Goal: Transaction & Acquisition: Obtain resource

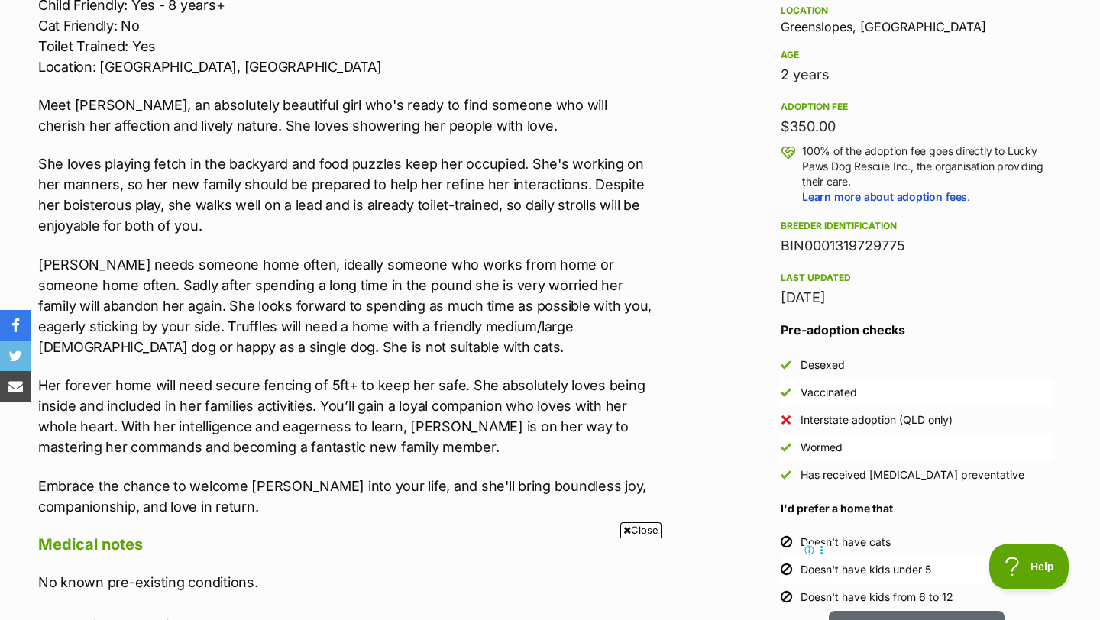
scroll to position [1027, 0]
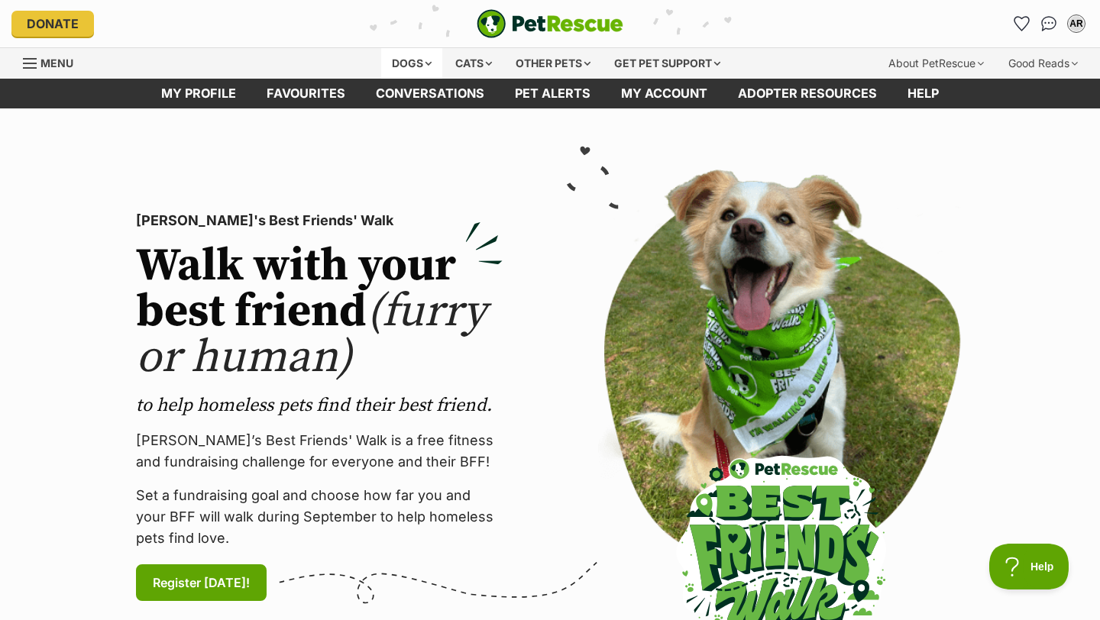
click at [396, 61] on div "Dogs" at bounding box center [411, 63] width 61 height 31
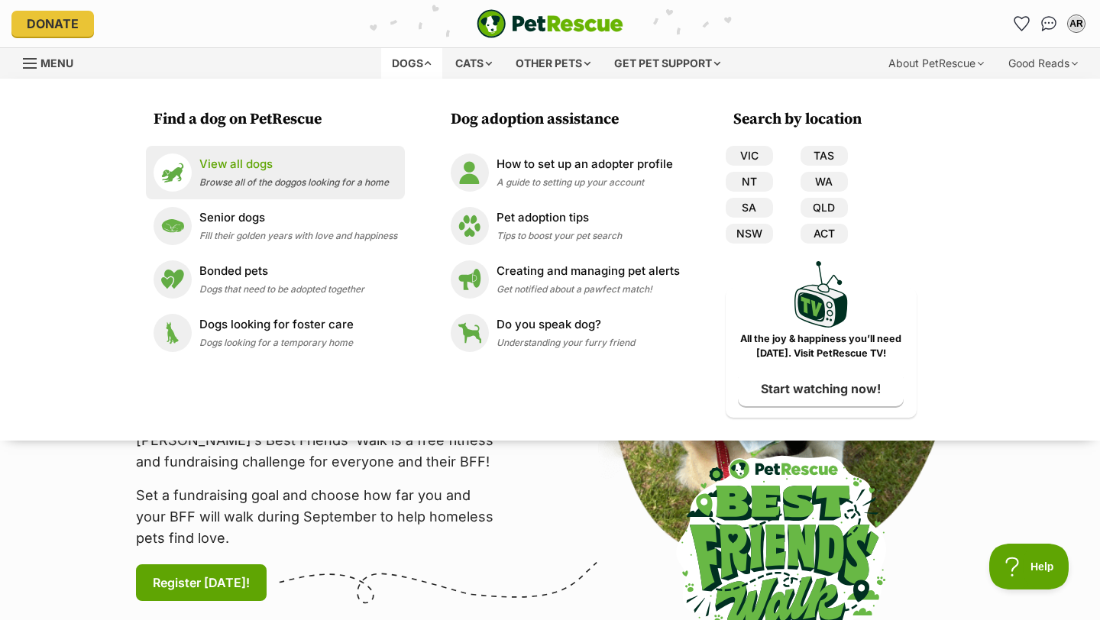
click at [244, 188] on div "View all dogs Browse all of the doggos looking for a home" at bounding box center [293, 172] width 189 height 33
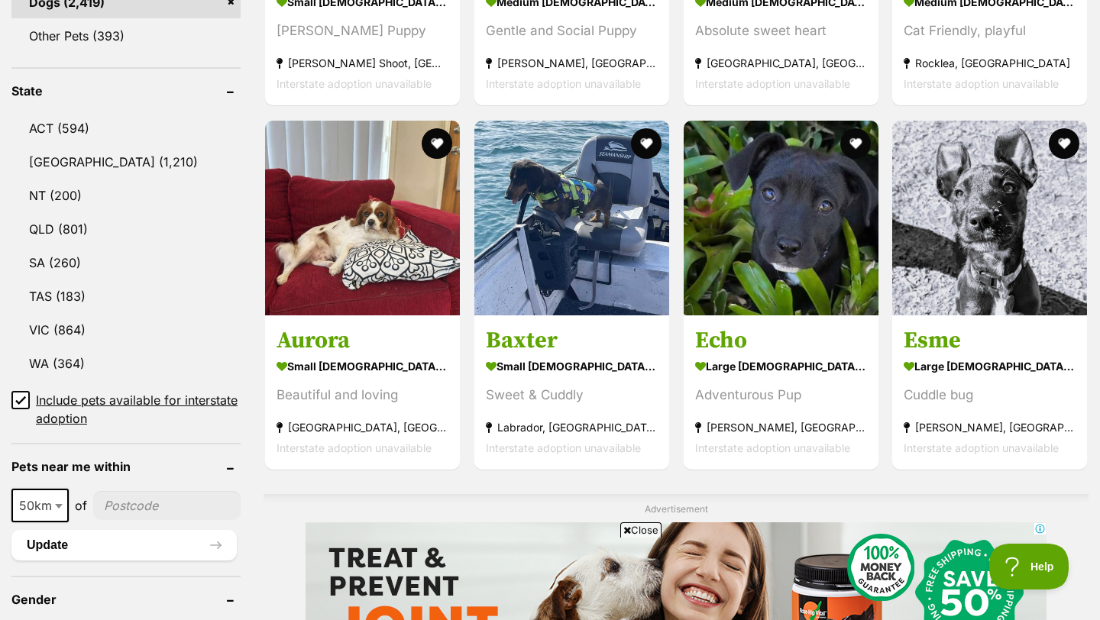
scroll to position [740, 0]
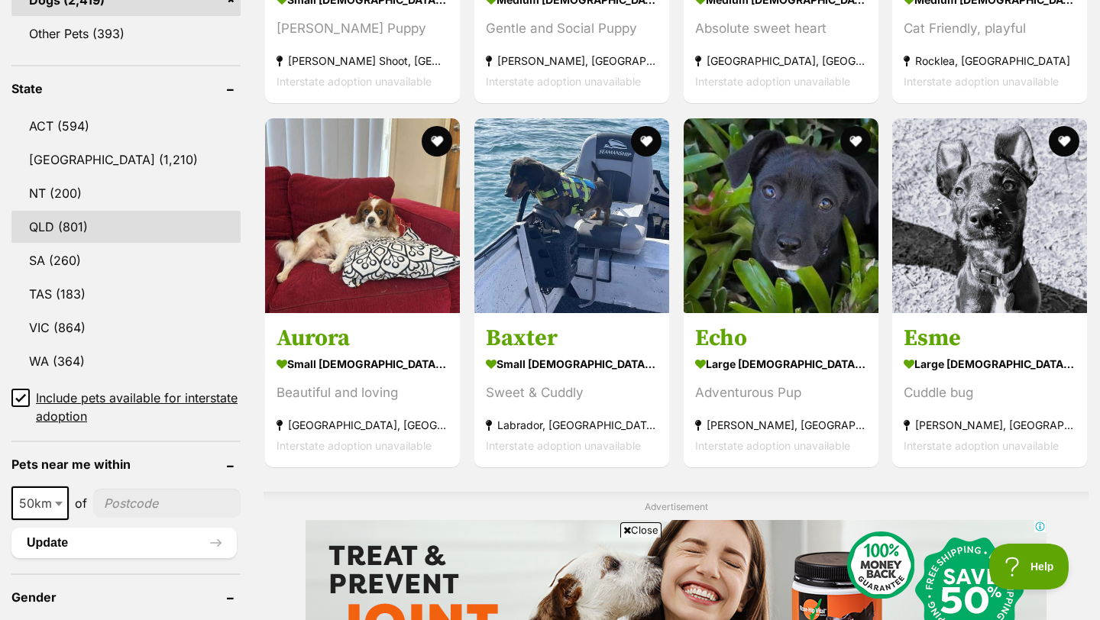
click at [55, 237] on link "QLD (801)" at bounding box center [125, 227] width 229 height 32
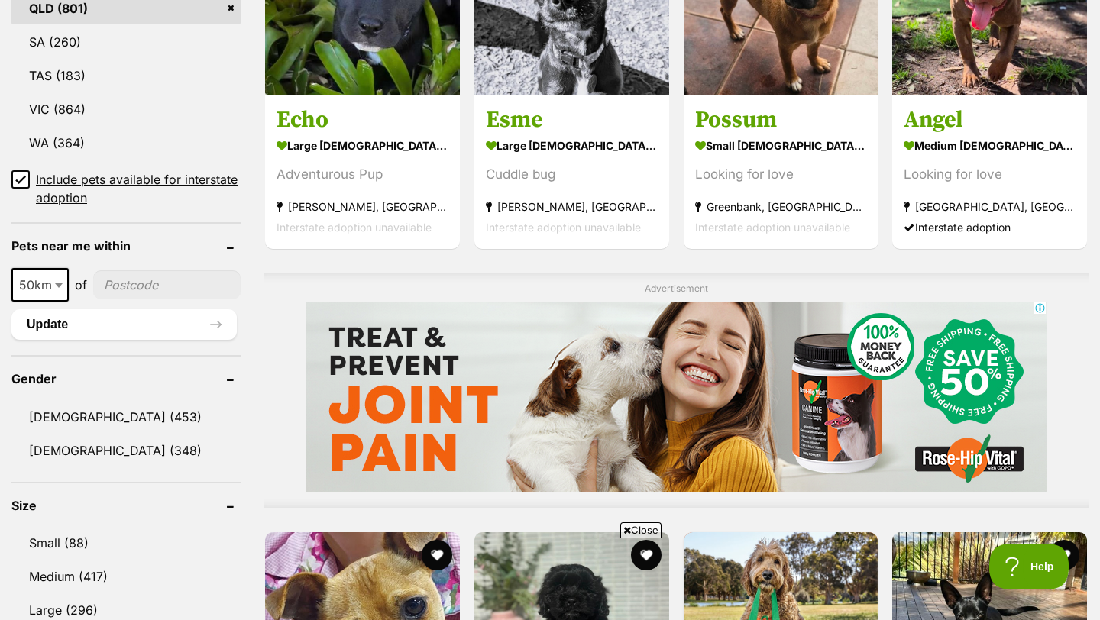
scroll to position [966, 0]
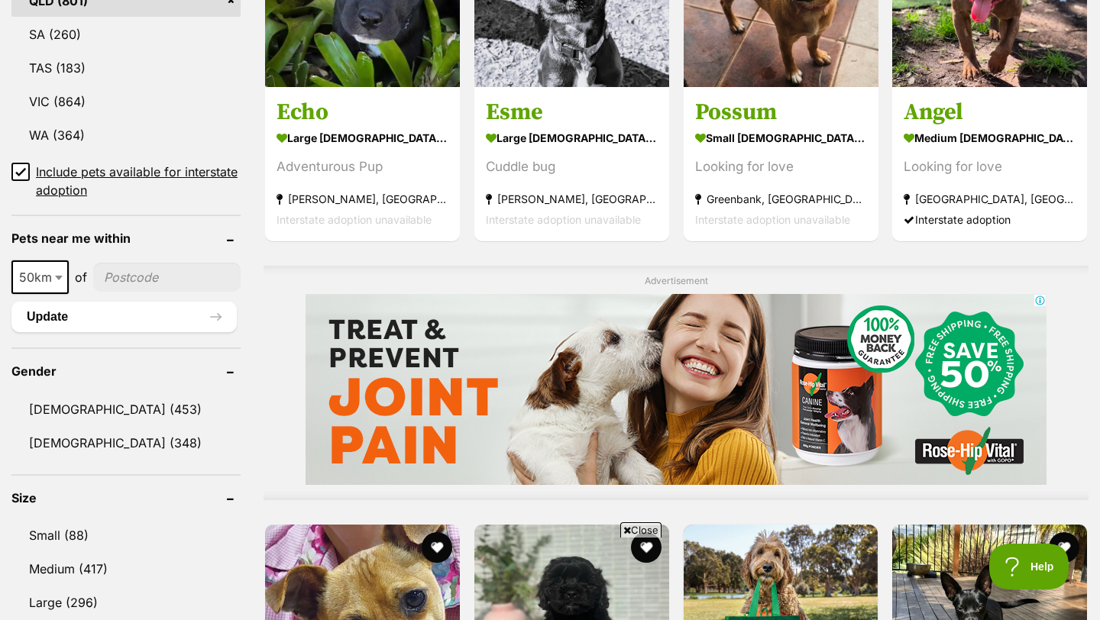
click at [43, 268] on span "50km" at bounding box center [40, 277] width 54 height 21
select select "250"
click at [134, 270] on input"] "postcode" at bounding box center [171, 277] width 140 height 29
type input"] "4170"
click at [138, 317] on button "Update" at bounding box center [123, 317] width 225 height 31
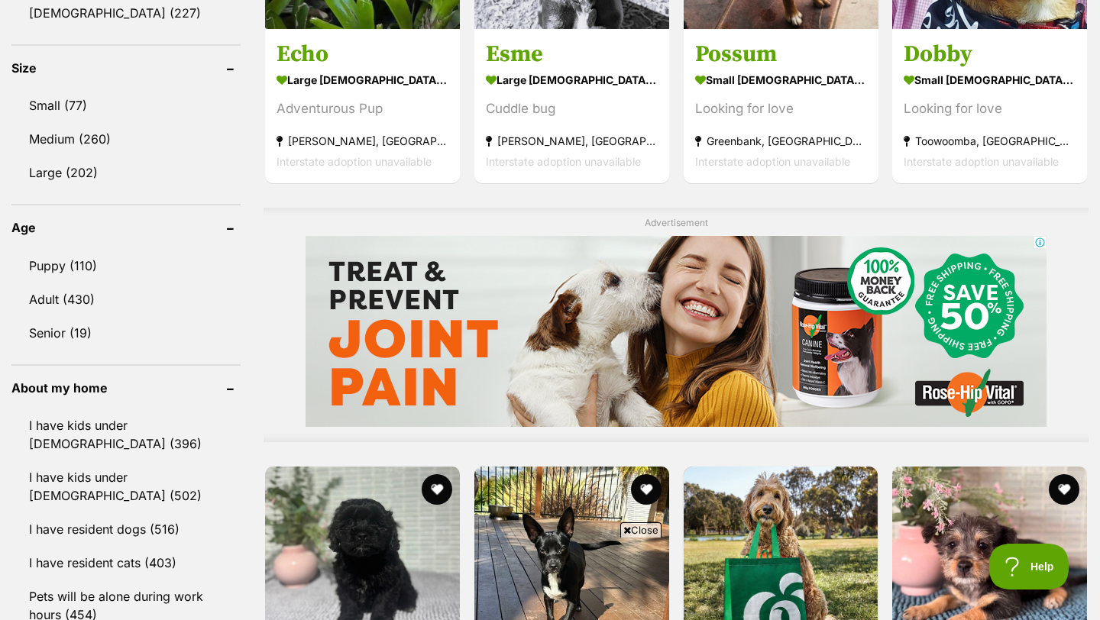
scroll to position [1027, 0]
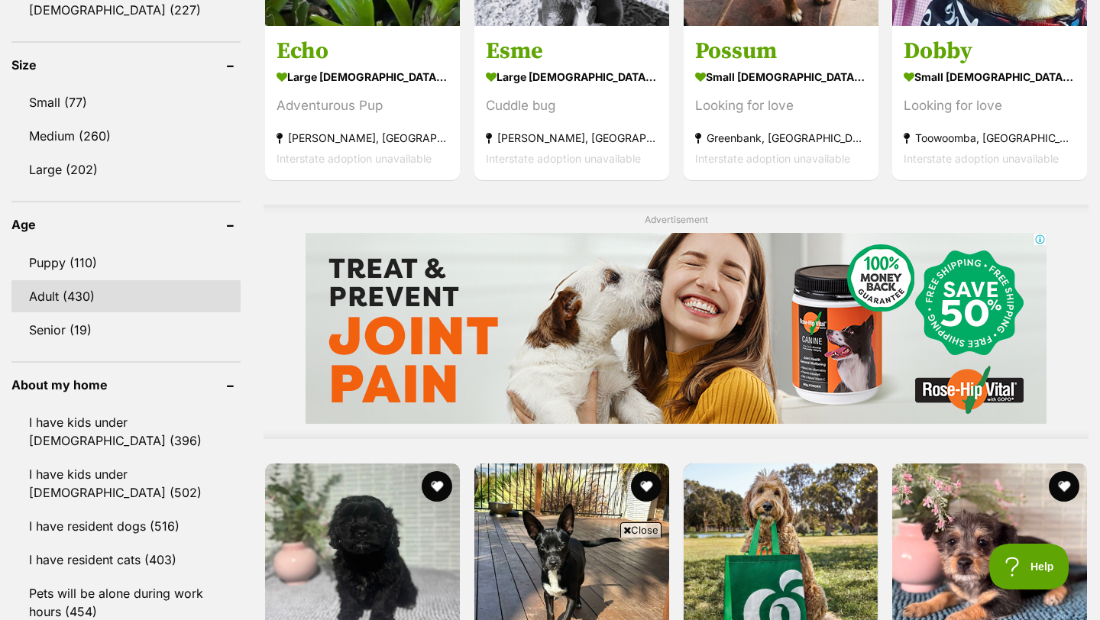
click at [121, 291] on link "Adult (430)" at bounding box center [125, 296] width 229 height 32
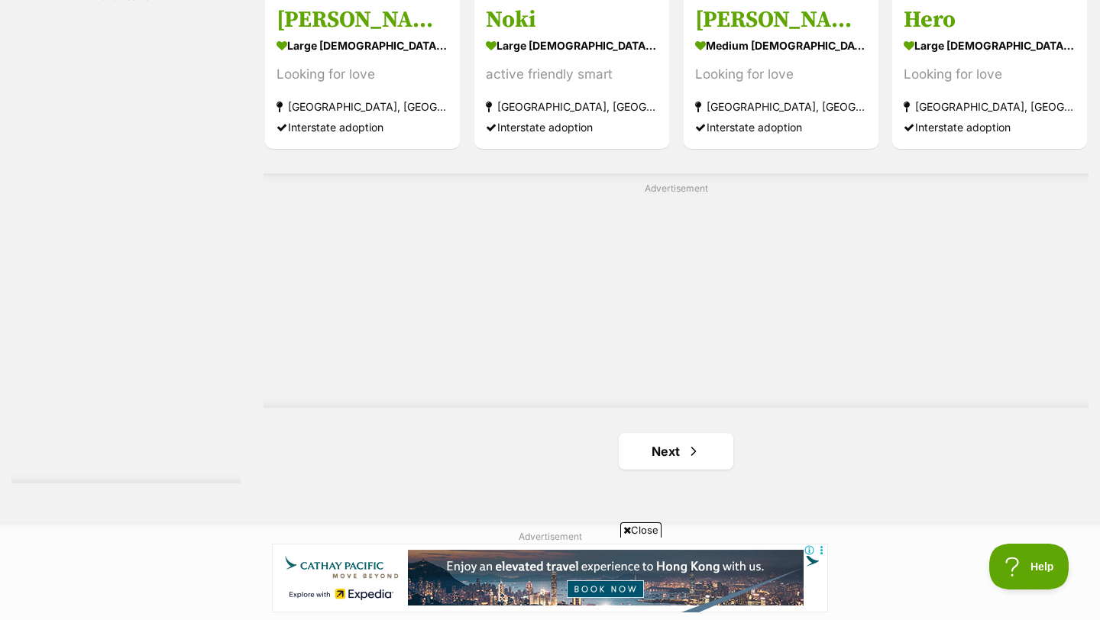
scroll to position [2672, 0]
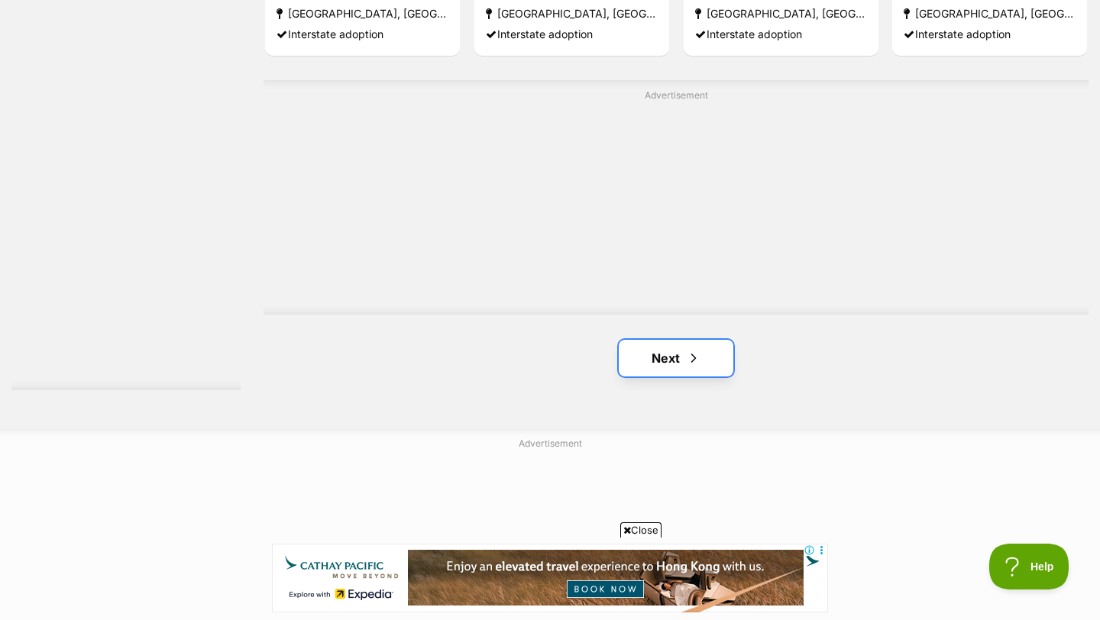
click at [691, 363] on span "Next page" at bounding box center [693, 358] width 15 height 18
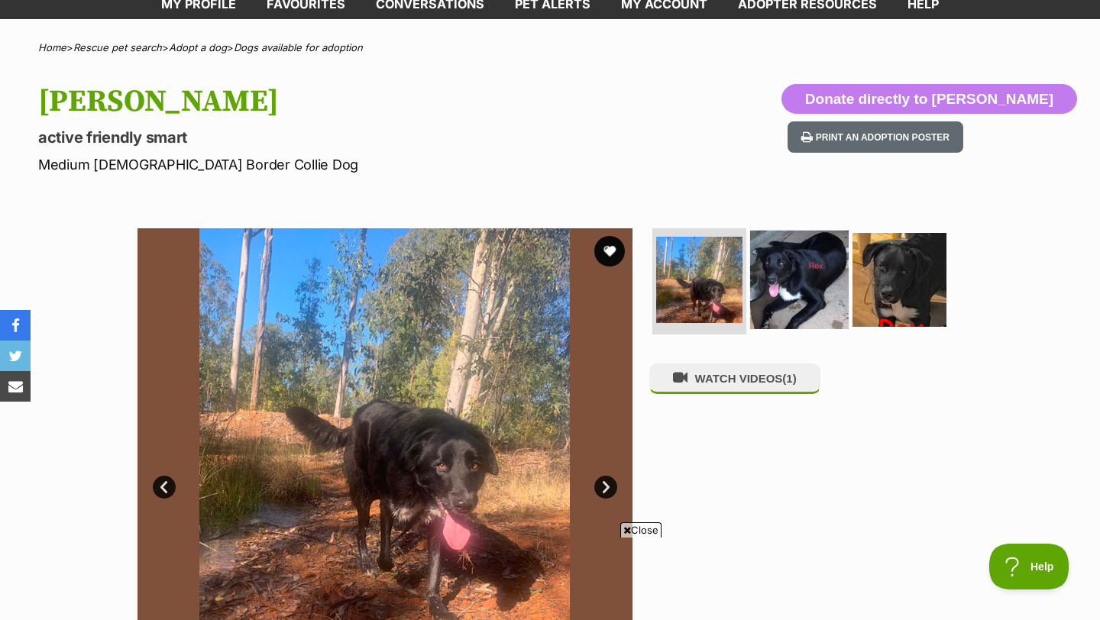
click at [790, 260] on img at bounding box center [799, 279] width 99 height 99
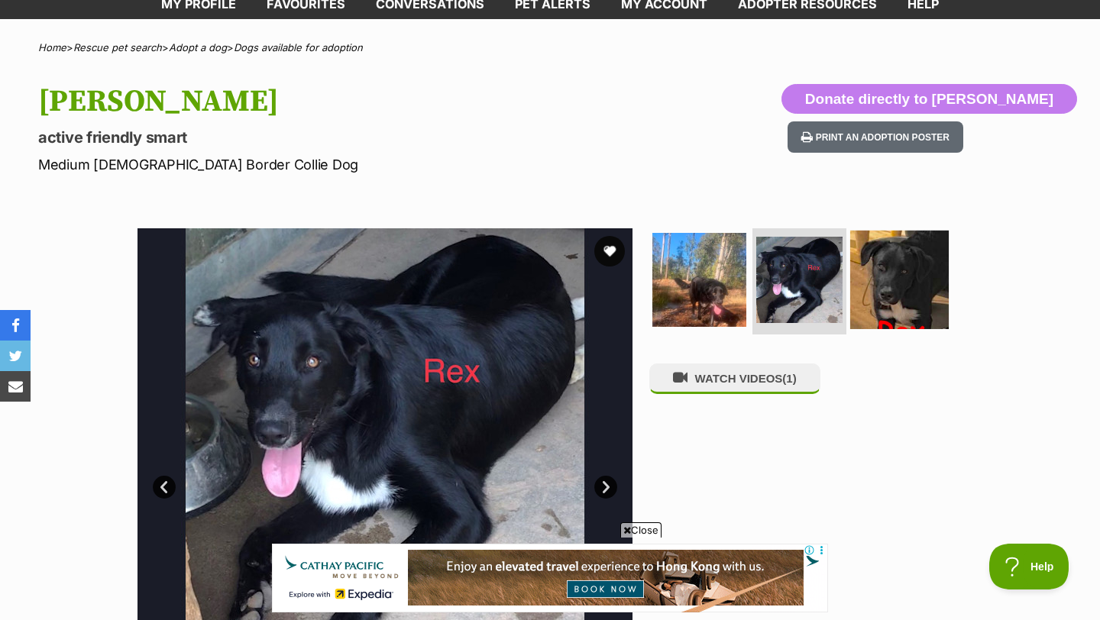
click at [899, 269] on img at bounding box center [899, 279] width 99 height 99
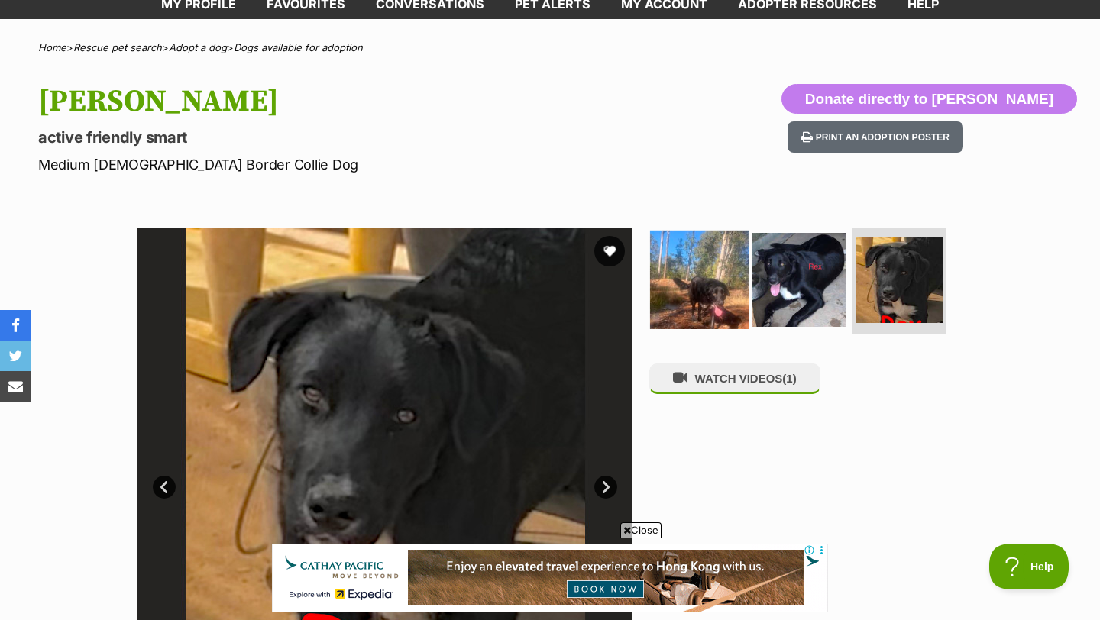
click at [721, 268] on img at bounding box center [699, 279] width 99 height 99
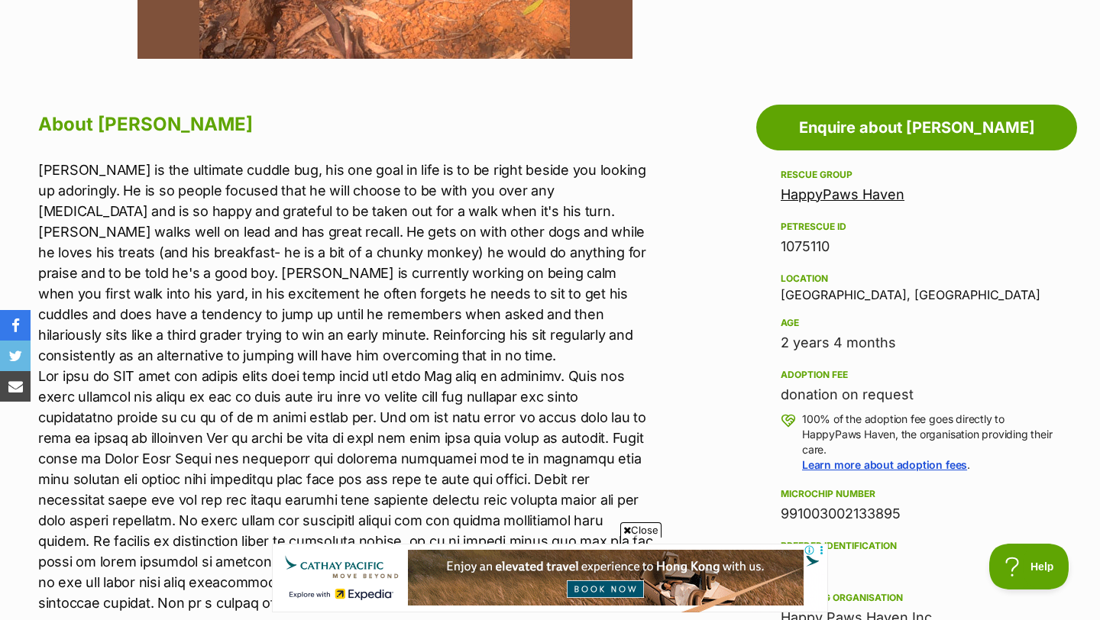
scroll to position [751, 0]
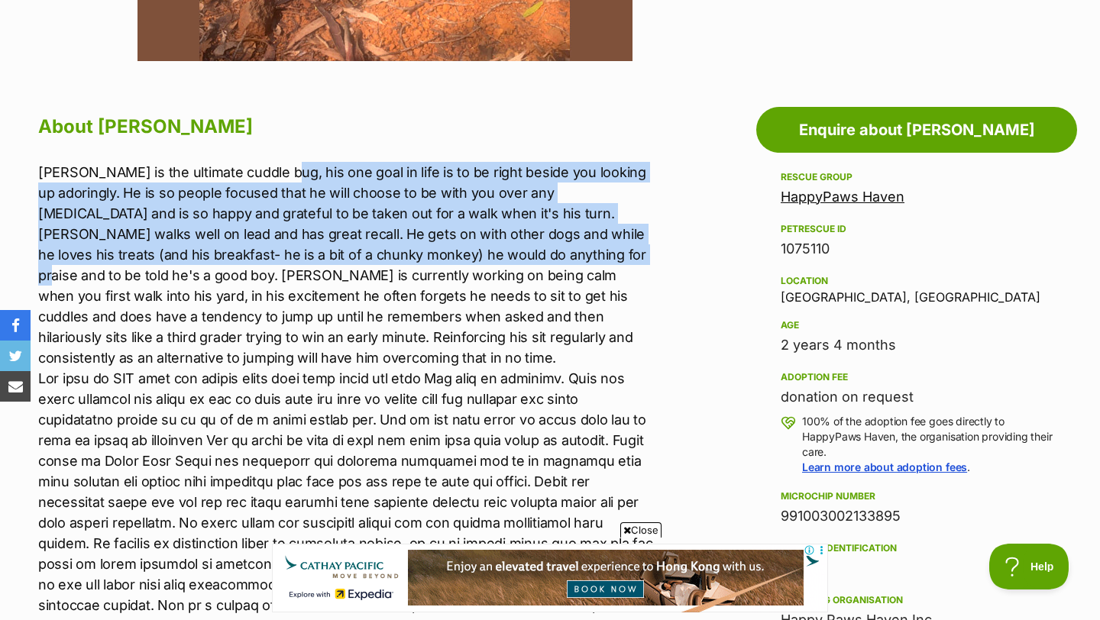
drag, startPoint x: 271, startPoint y: 173, endPoint x: 434, endPoint y: 248, distance: 179.7
click at [434, 248] on p "Rexy is the ultimate cuddle bug, his one goal in life is to be right beside you…" at bounding box center [346, 389] width 617 height 454
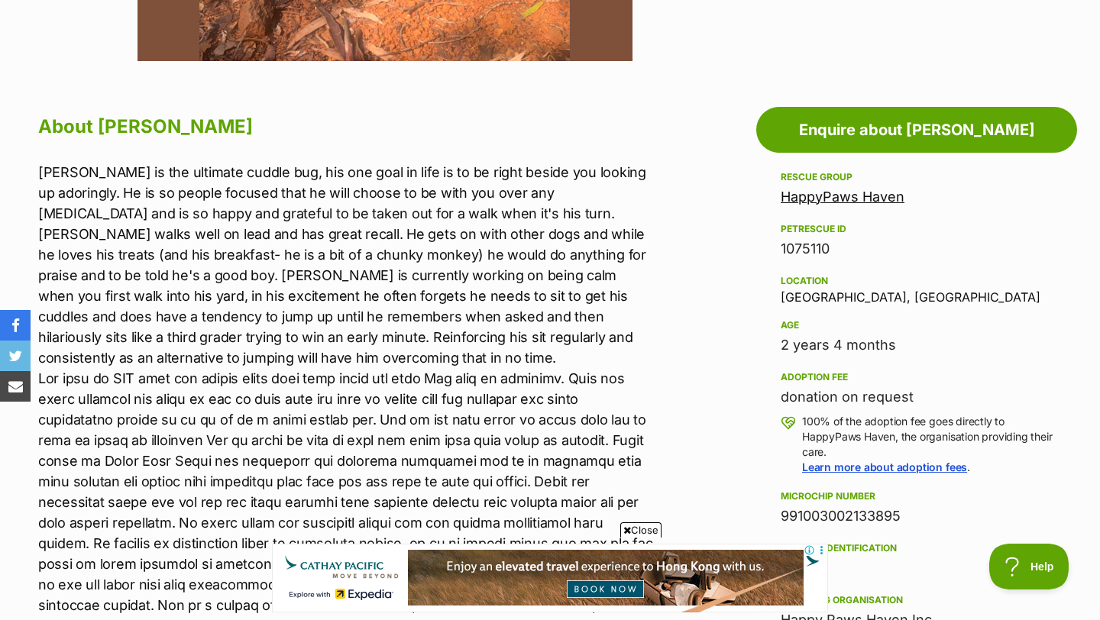
click at [523, 367] on p "Rexy is the ultimate cuddle bug, his one goal in life is to be right beside you…" at bounding box center [346, 389] width 617 height 454
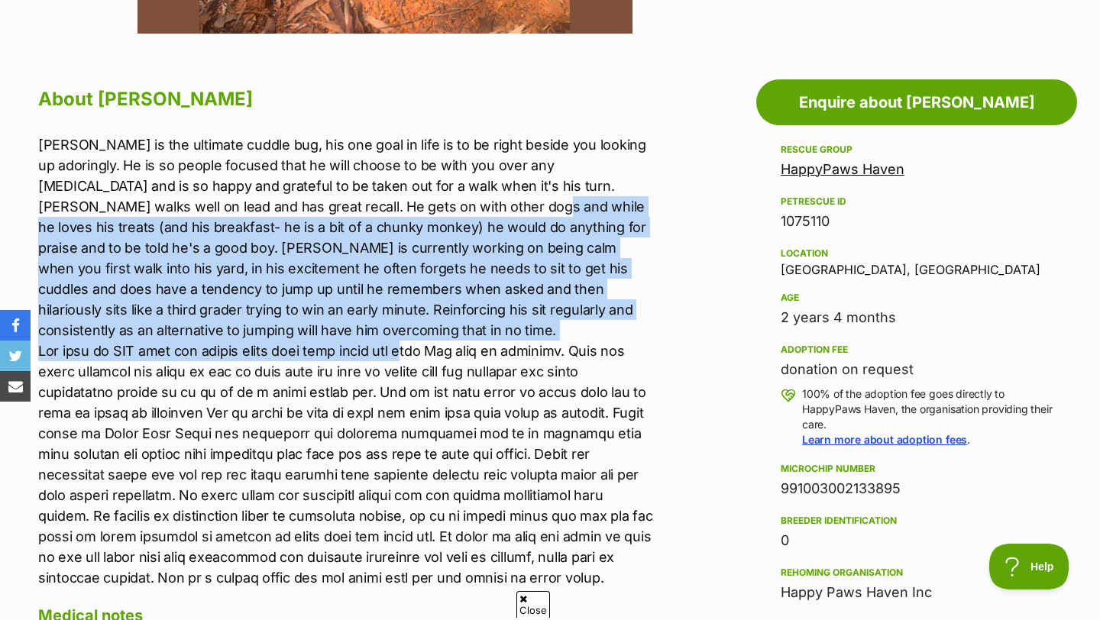
scroll to position [0, 0]
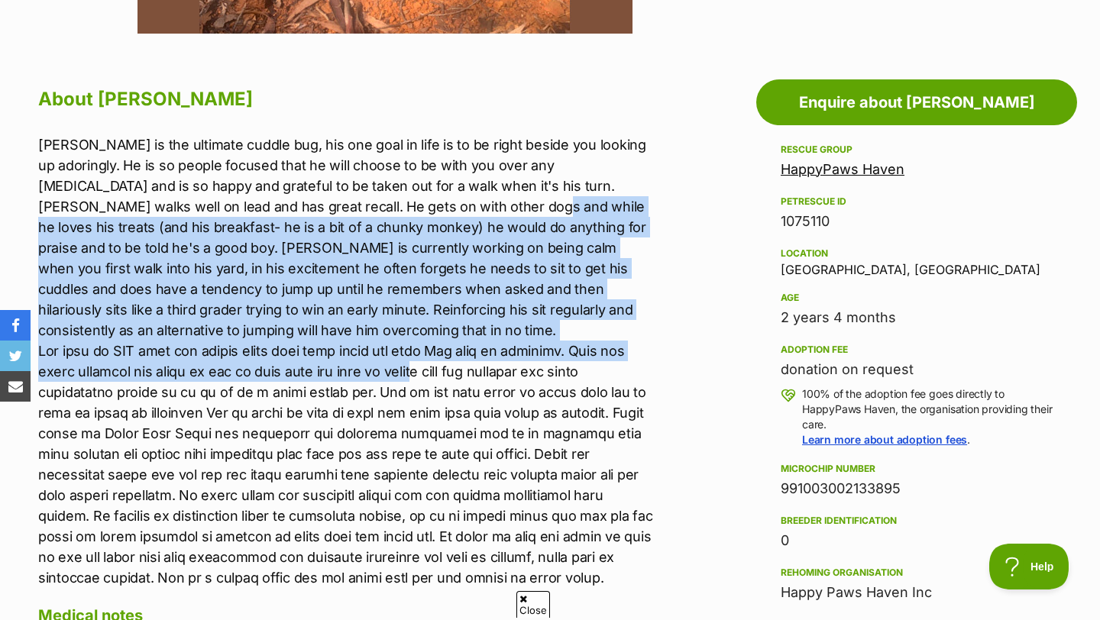
drag, startPoint x: 367, startPoint y: 197, endPoint x: 425, endPoint y: 340, distance: 154.4
click at [425, 340] on p "Rexy is the ultimate cuddle bug, his one goal in life is to be right beside you…" at bounding box center [346, 361] width 617 height 454
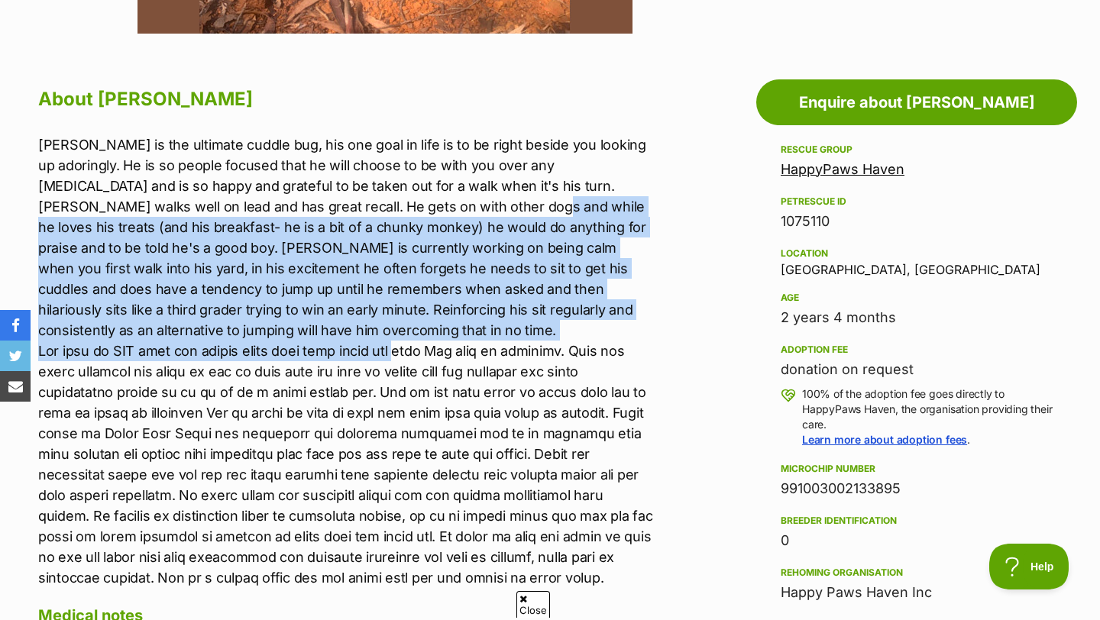
click at [383, 244] on p "Rexy is the ultimate cuddle bug, his one goal in life is to be right beside you…" at bounding box center [346, 361] width 617 height 454
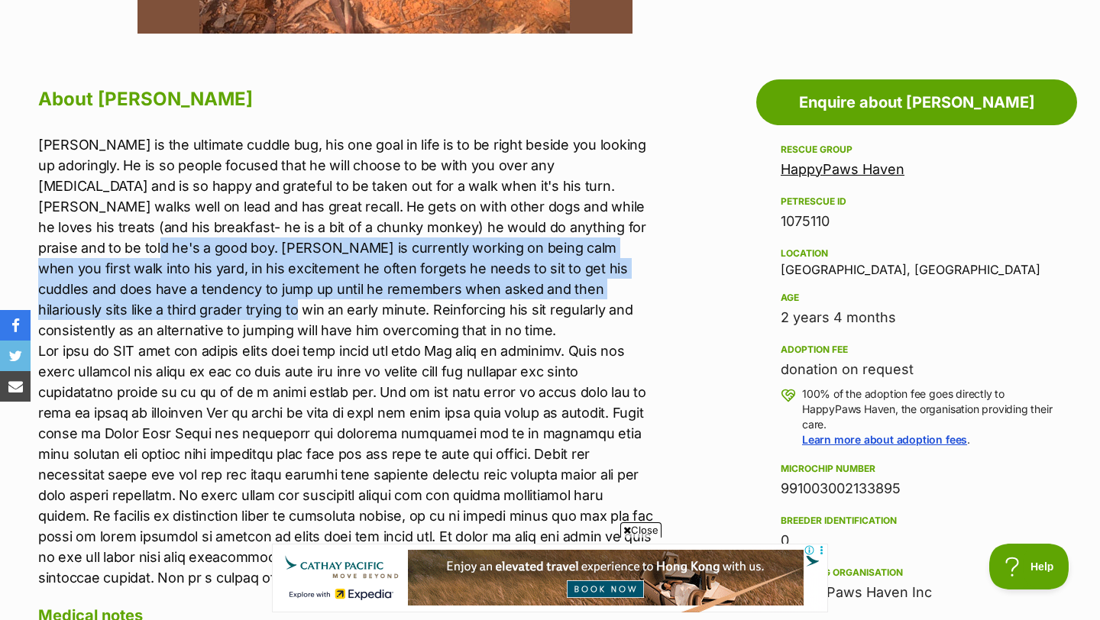
drag, startPoint x: 548, startPoint y: 227, endPoint x: 576, endPoint y: 292, distance: 71.2
click at [576, 292] on p "Rexy is the ultimate cuddle bug, his one goal in life is to be right beside you…" at bounding box center [346, 361] width 617 height 454
click at [392, 247] on p "Rexy is the ultimate cuddle bug, his one goal in life is to be right beside you…" at bounding box center [346, 361] width 617 height 454
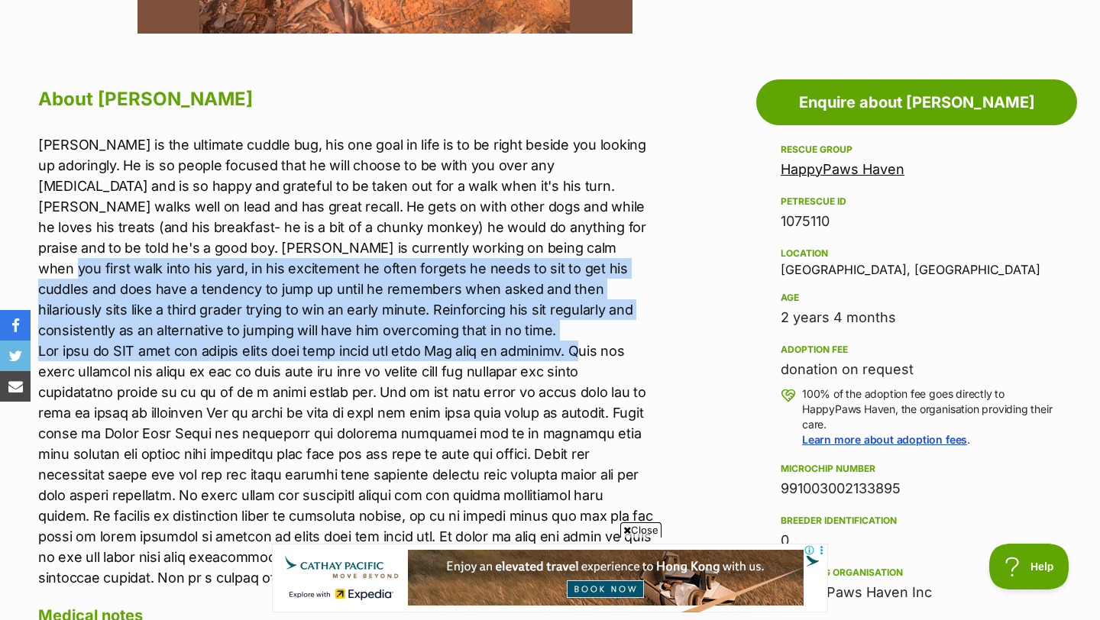
drag, startPoint x: 392, startPoint y: 247, endPoint x: 606, endPoint y: 328, distance: 228.4
click at [606, 328] on p "Rexy is the ultimate cuddle bug, his one goal in life is to be right beside you…" at bounding box center [346, 361] width 617 height 454
click at [414, 253] on p "Rexy is the ultimate cuddle bug, his one goal in life is to be right beside you…" at bounding box center [346, 361] width 617 height 454
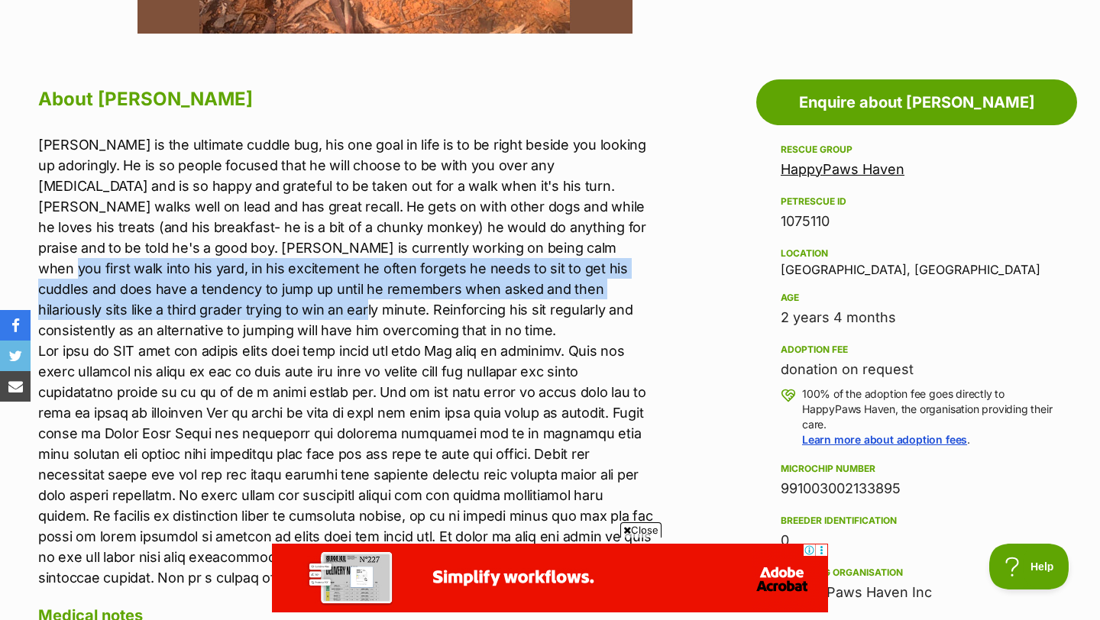
drag, startPoint x: 392, startPoint y: 247, endPoint x: 636, endPoint y: 292, distance: 247.9
click at [636, 293] on p "Rexy is the ultimate cuddle bug, his one goal in life is to be right beside you…" at bounding box center [346, 361] width 617 height 454
click at [289, 296] on p "Rexy is the ultimate cuddle bug, his one goal in life is to be right beside you…" at bounding box center [346, 361] width 617 height 454
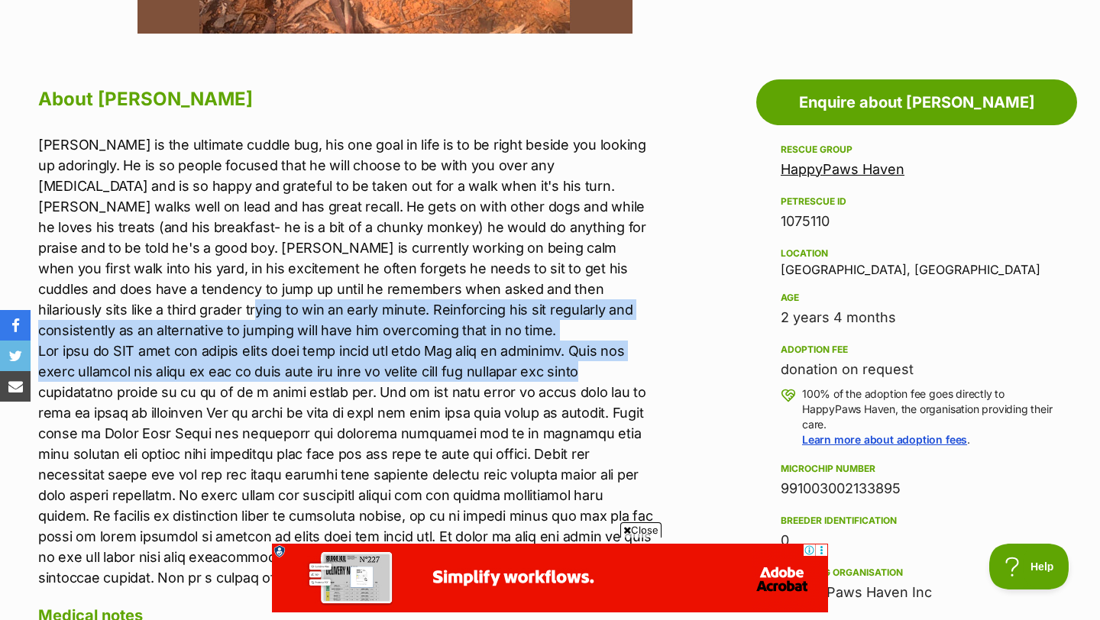
drag, startPoint x: 530, startPoint y: 292, endPoint x: 628, endPoint y: 354, distance: 116.7
click at [628, 354] on p "Rexy is the ultimate cuddle bug, his one goal in life is to be right beside you…" at bounding box center [346, 361] width 617 height 454
click at [615, 347] on p "Rexy is the ultimate cuddle bug, his one goal in life is to be right beside you…" at bounding box center [346, 361] width 617 height 454
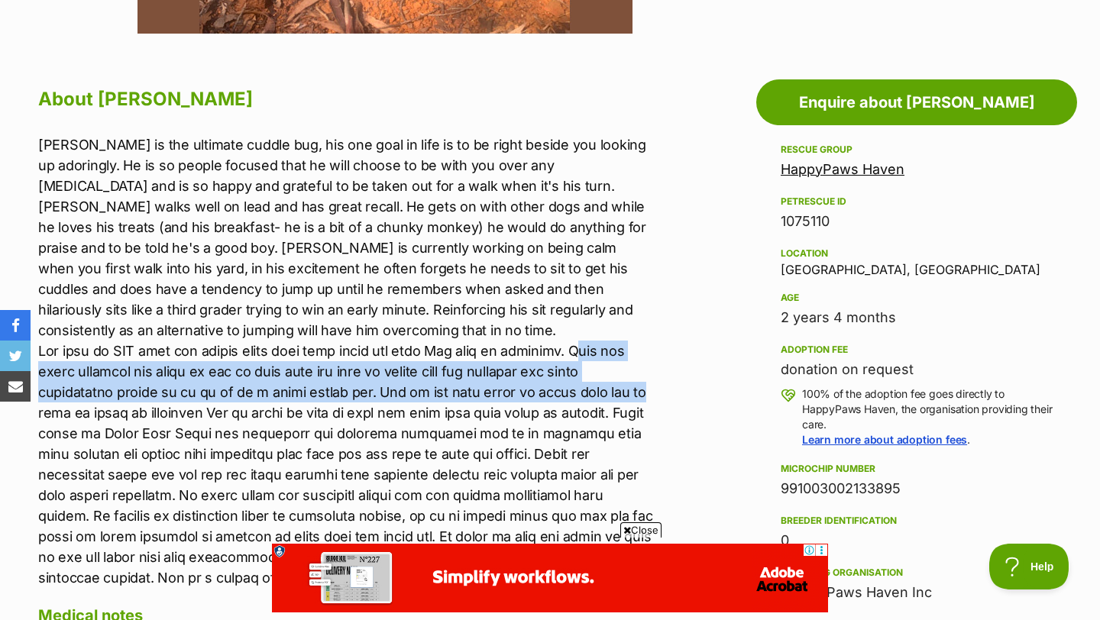
drag, startPoint x: 606, startPoint y: 325, endPoint x: 667, endPoint y: 379, distance: 81.7
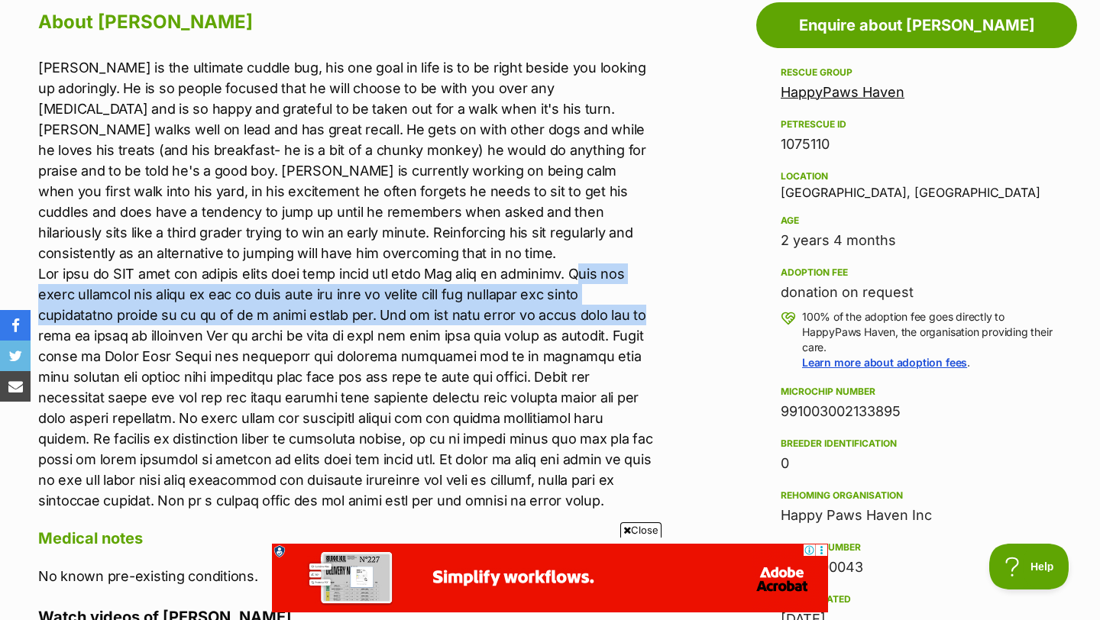
scroll to position [896, 0]
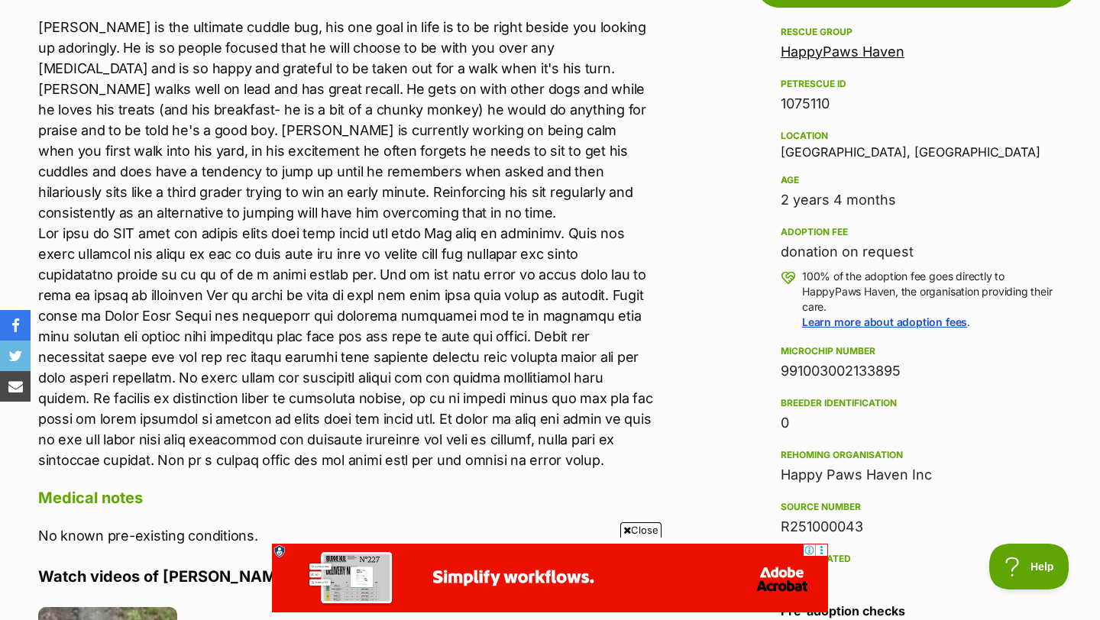
click at [444, 326] on p "Rexy is the ultimate cuddle bug, his one goal in life is to be right beside you…" at bounding box center [346, 244] width 617 height 454
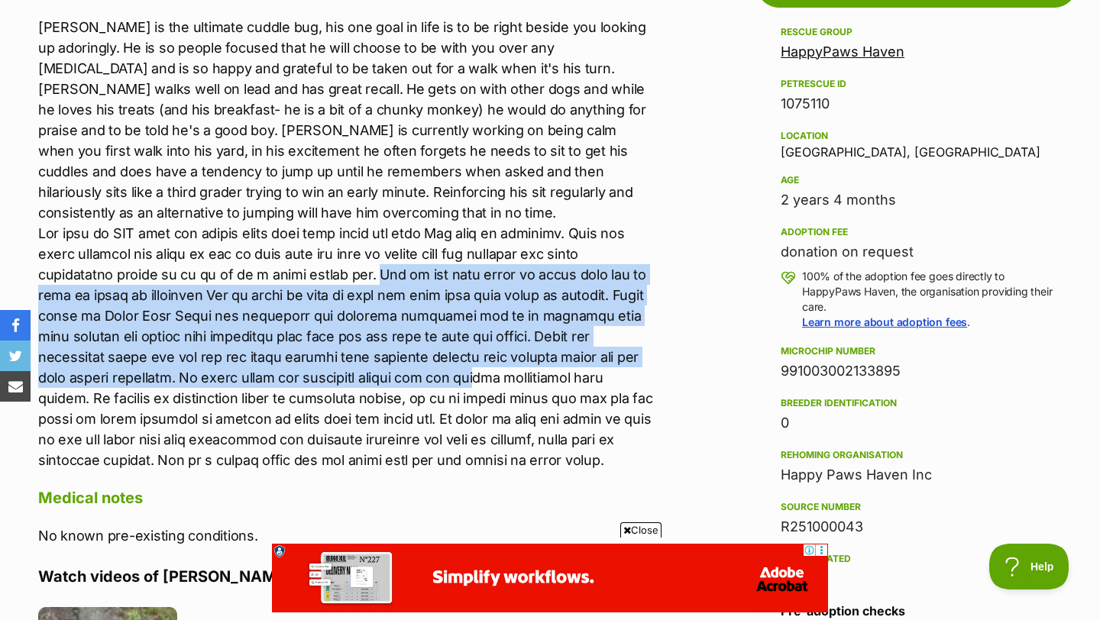
drag, startPoint x: 366, startPoint y: 252, endPoint x: 497, endPoint y: 346, distance: 161.5
click at [501, 347] on p "Rexy is the ultimate cuddle bug, his one goal in life is to be right beside you…" at bounding box center [346, 244] width 617 height 454
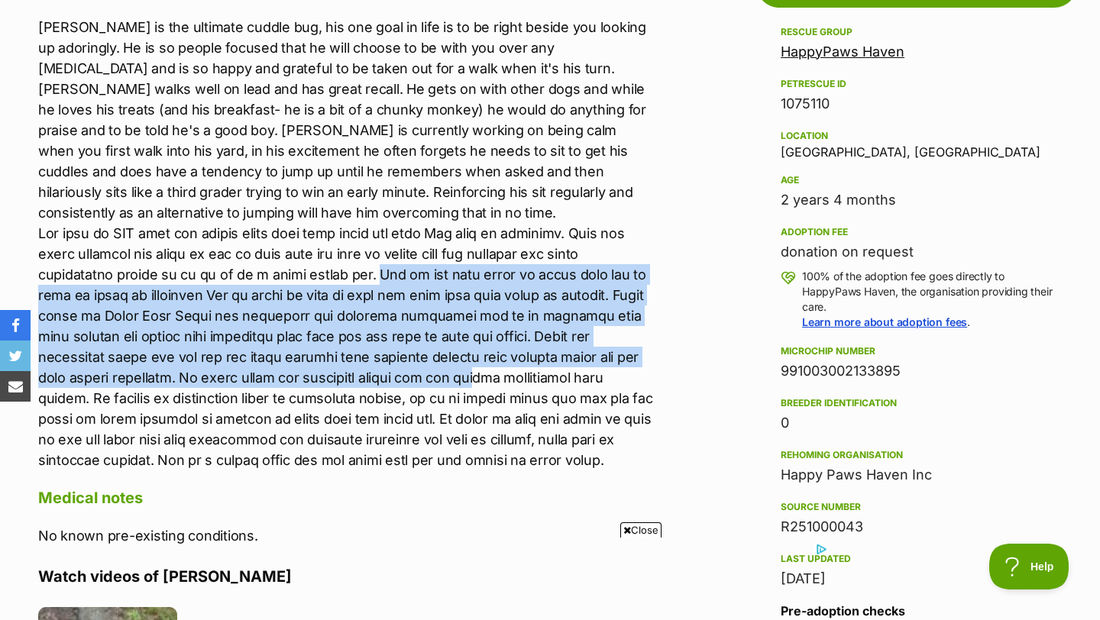
scroll to position [0, 0]
click at [525, 306] on p "Rexy is the ultimate cuddle bug, his one goal in life is to be right beside you…" at bounding box center [346, 244] width 617 height 454
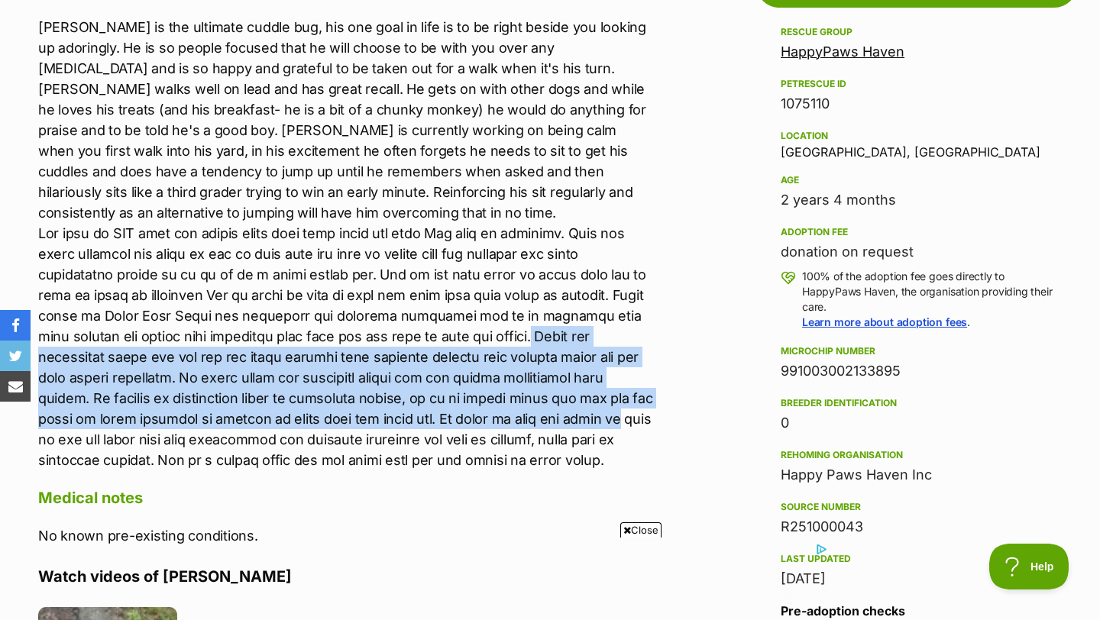
drag, startPoint x: 537, startPoint y: 308, endPoint x: 635, endPoint y: 393, distance: 130.5
click at [635, 393] on p "Rexy is the ultimate cuddle bug, his one goal in life is to be right beside you…" at bounding box center [346, 244] width 617 height 454
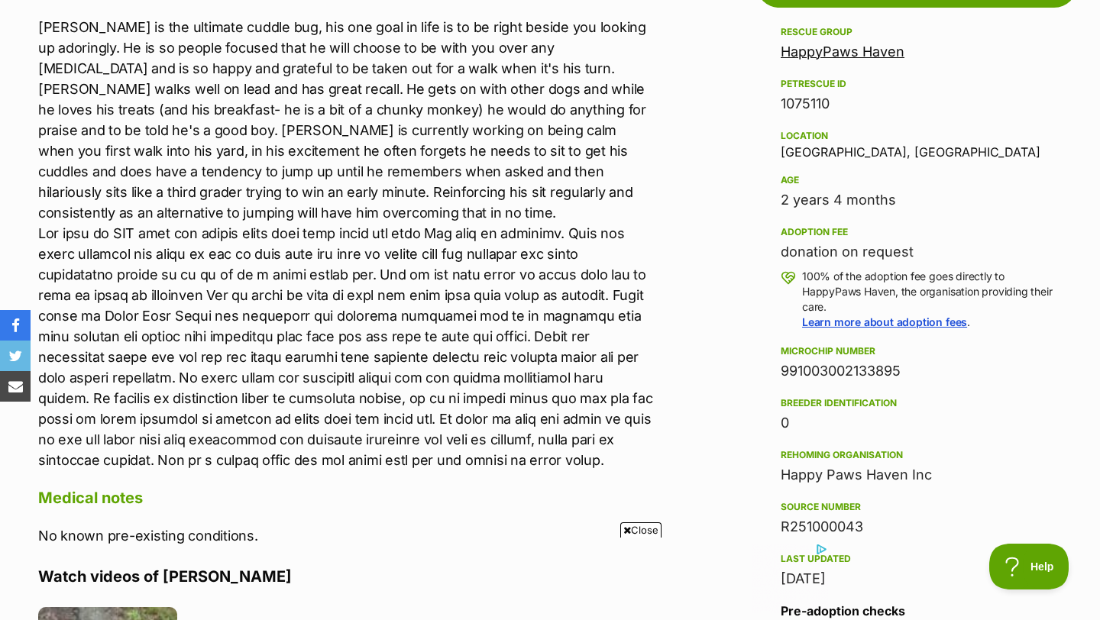
click at [404, 391] on p "Rexy is the ultimate cuddle bug, his one goal in life is to be right beside you…" at bounding box center [346, 244] width 617 height 454
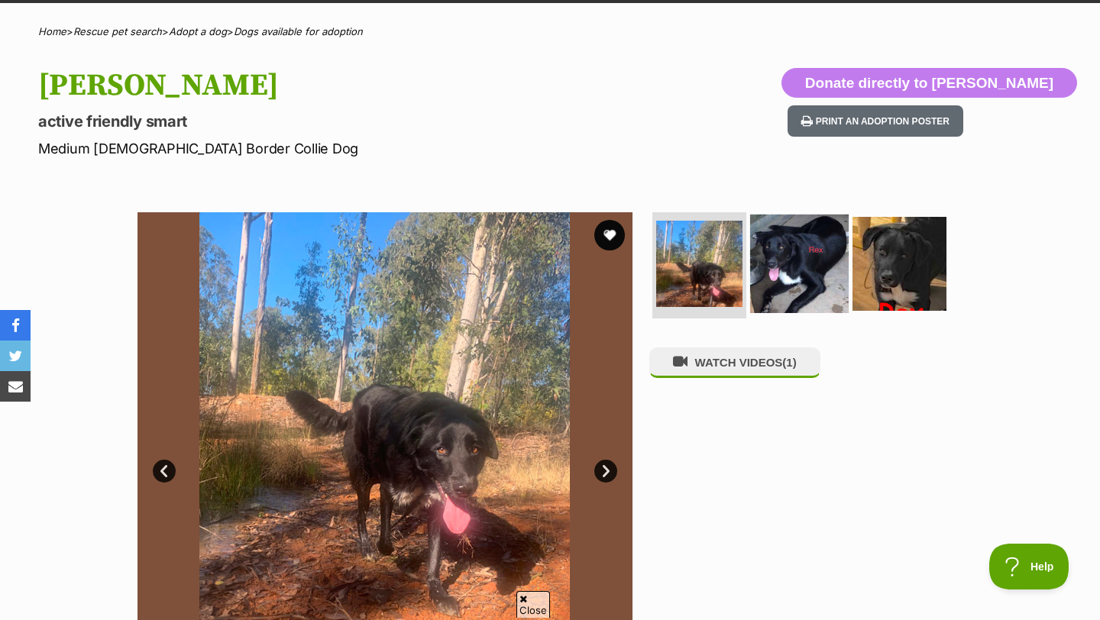
click at [809, 297] on img at bounding box center [799, 263] width 99 height 99
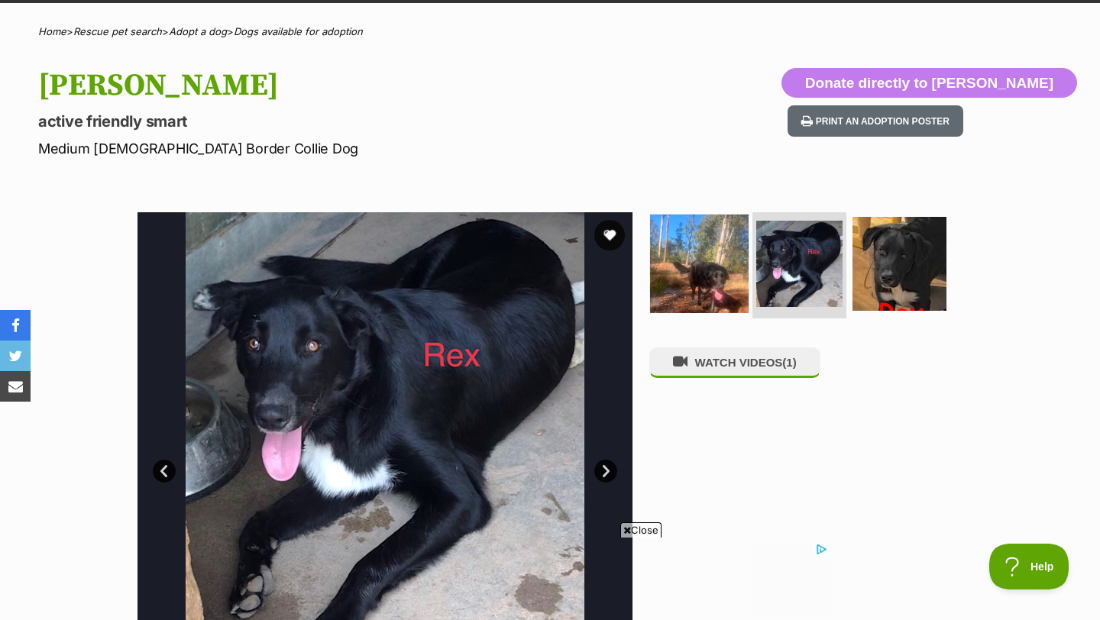
click at [712, 232] on img at bounding box center [699, 263] width 99 height 99
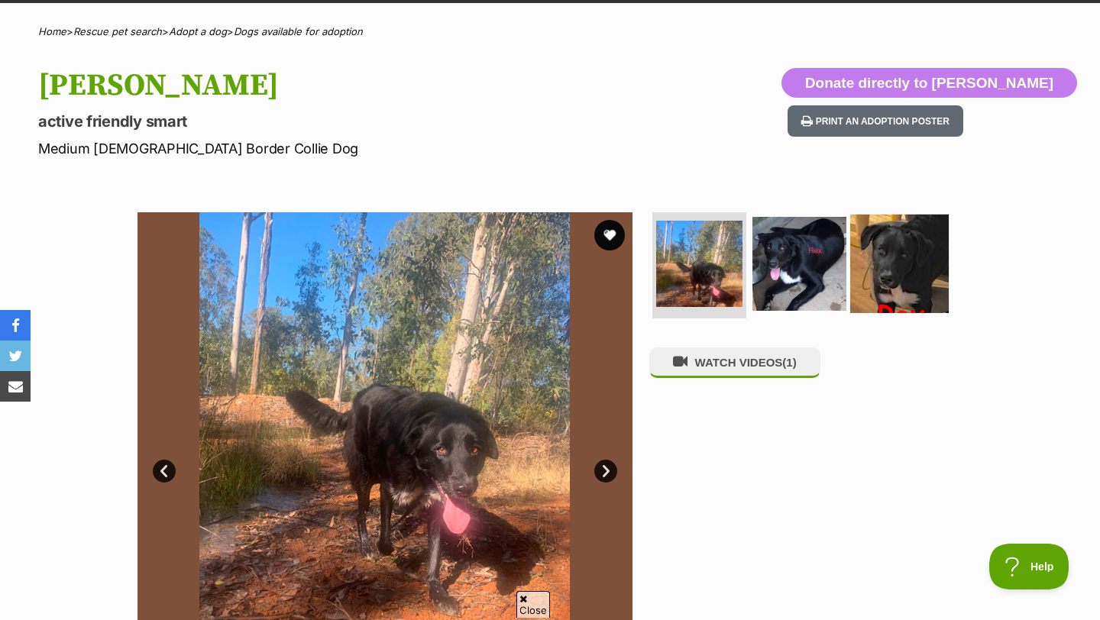
click at [888, 260] on img at bounding box center [899, 263] width 99 height 99
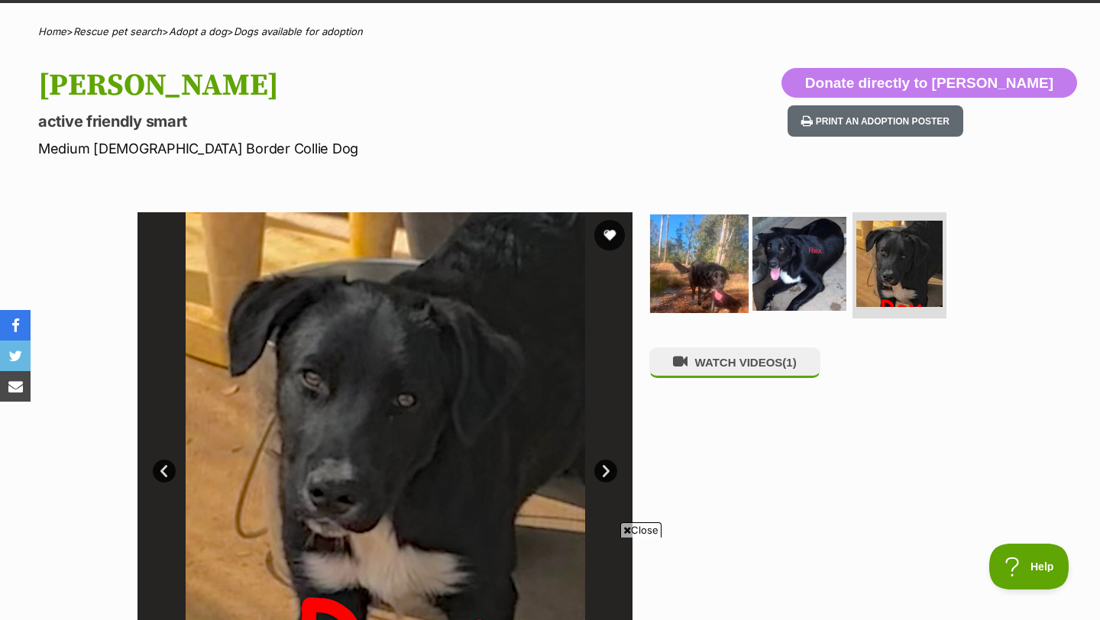
click at [705, 255] on img at bounding box center [699, 263] width 99 height 99
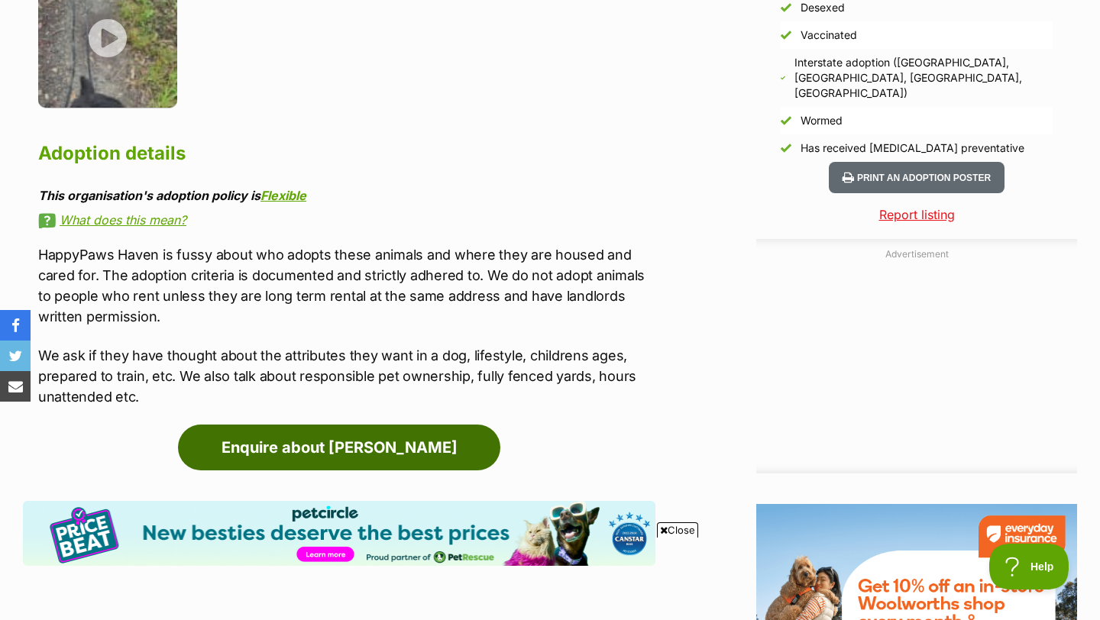
click at [389, 425] on link "Enquire about Rex" at bounding box center [339, 448] width 322 height 46
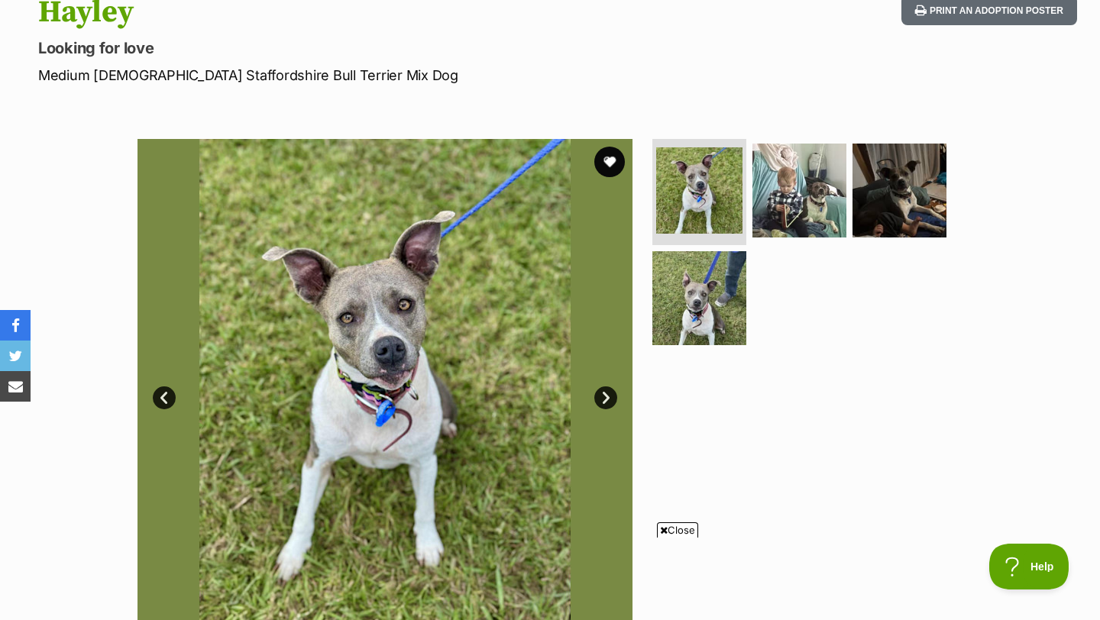
scroll to position [178, 0]
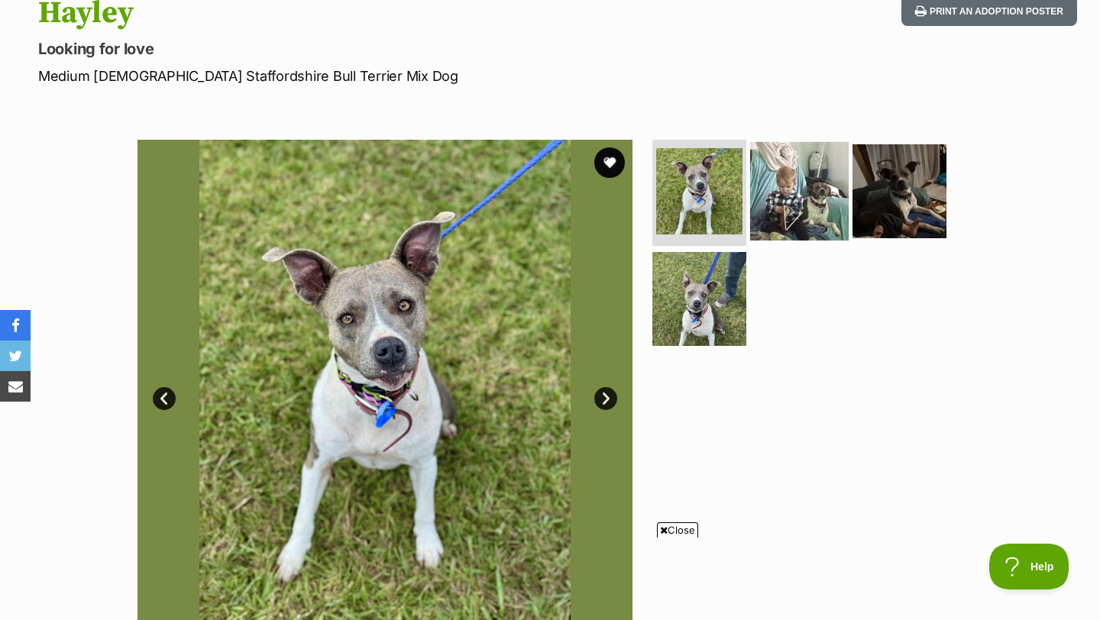
click at [836, 195] on img at bounding box center [799, 190] width 99 height 99
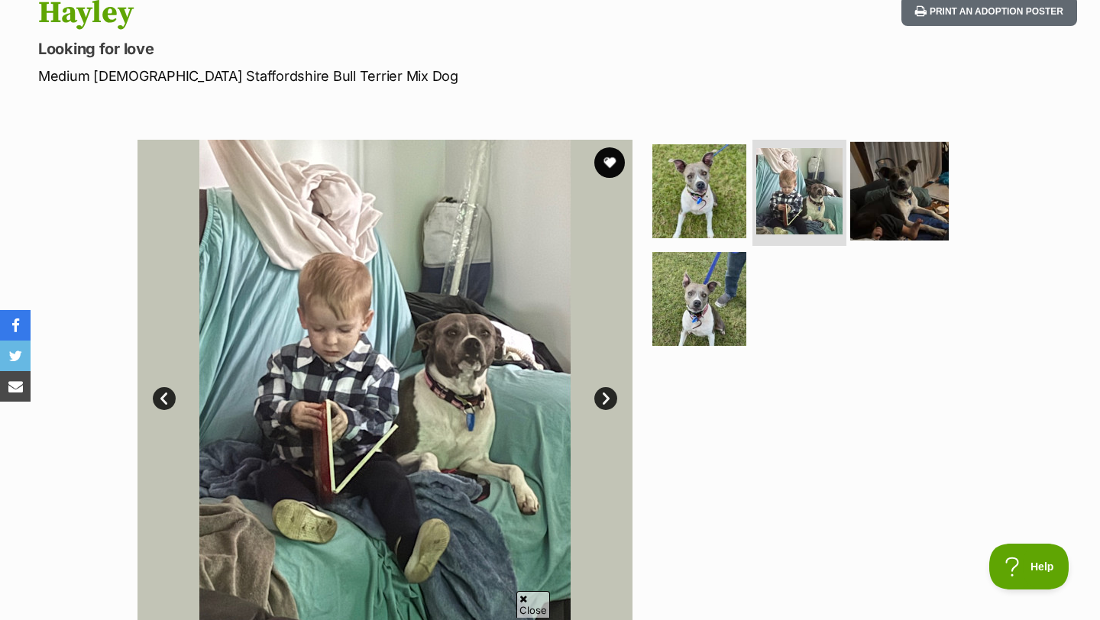
click at [887, 189] on img at bounding box center [899, 190] width 99 height 99
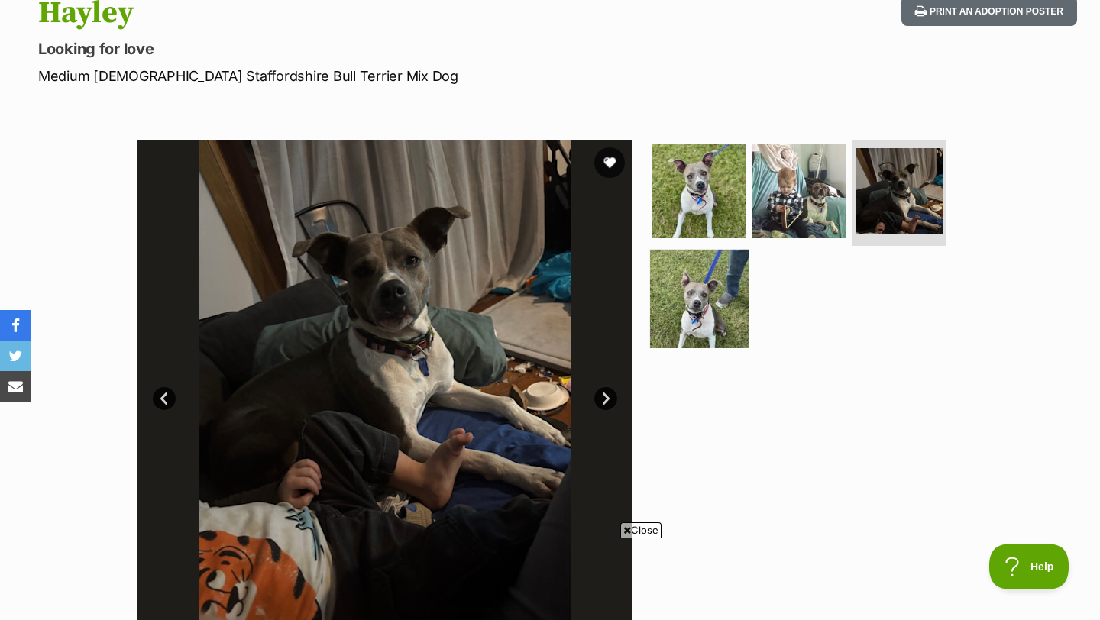
click at [681, 299] on img at bounding box center [699, 299] width 99 height 99
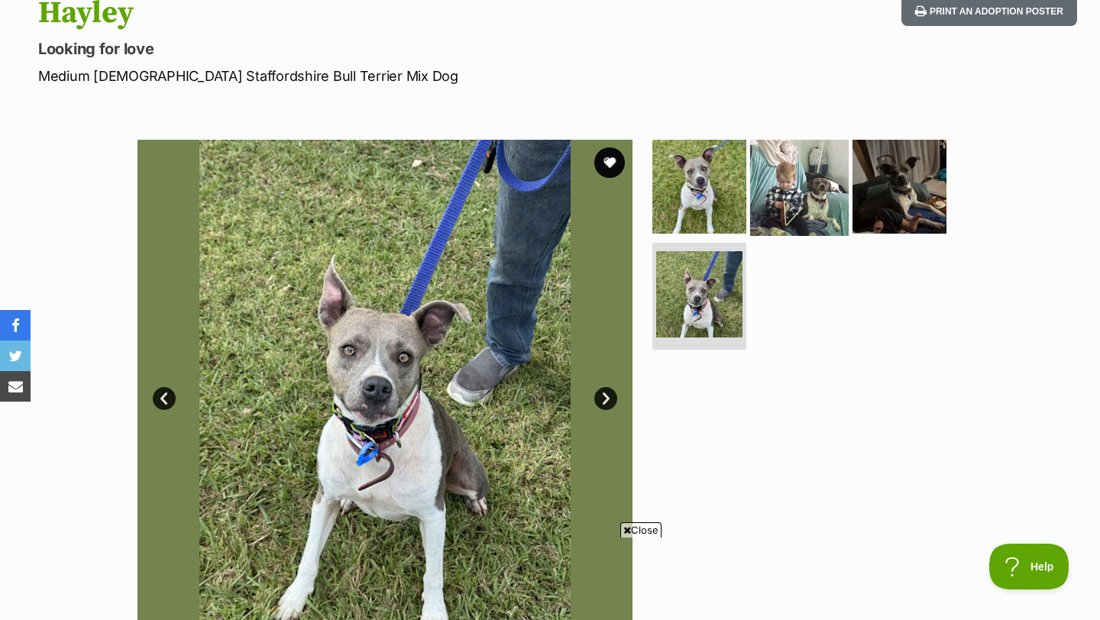
click at [812, 189] on img at bounding box center [799, 186] width 99 height 99
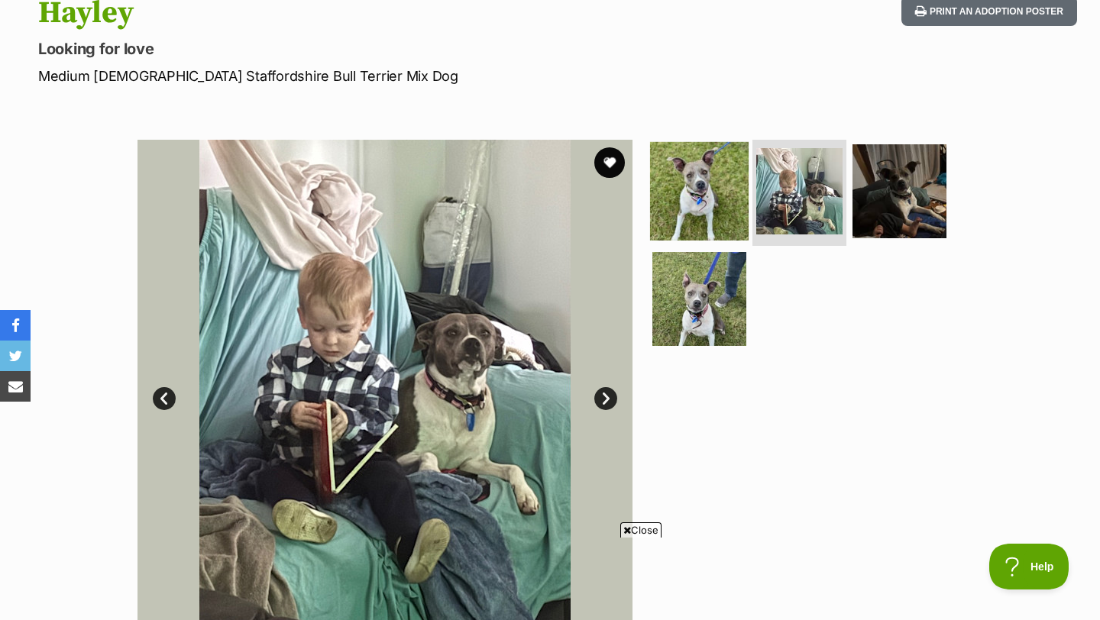
click at [670, 187] on img at bounding box center [699, 190] width 99 height 99
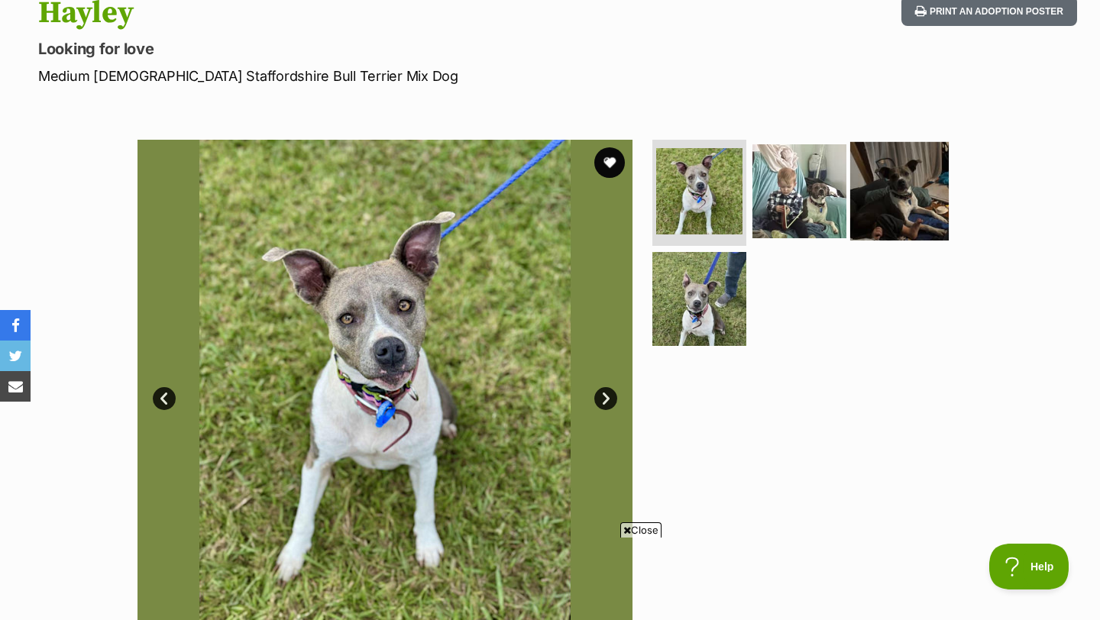
click at [906, 188] on img at bounding box center [899, 190] width 99 height 99
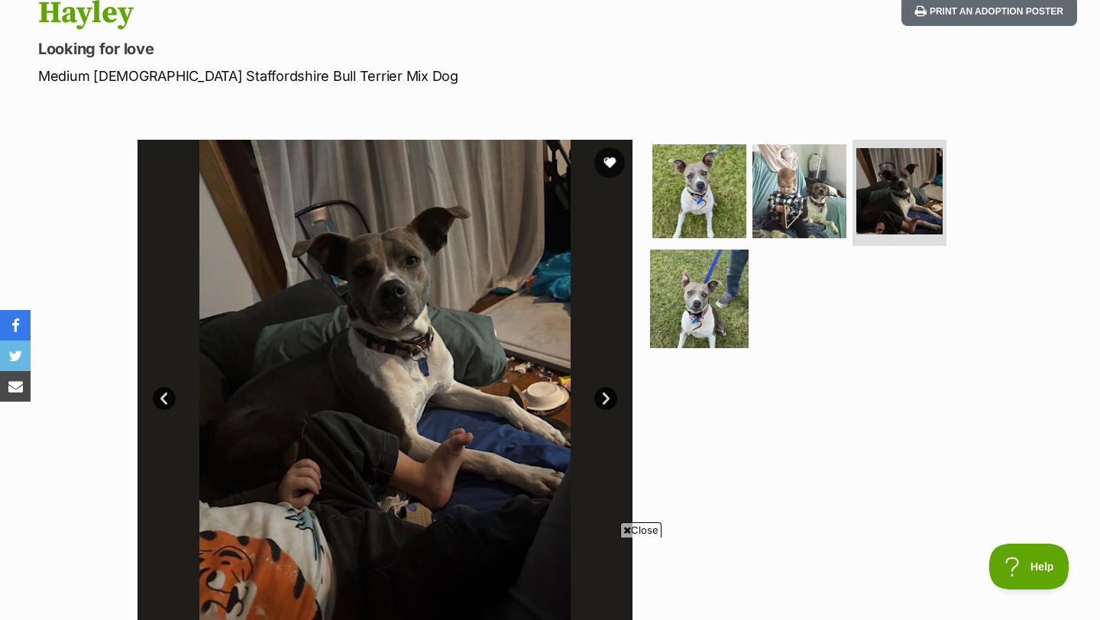
click at [701, 298] on img at bounding box center [699, 299] width 99 height 99
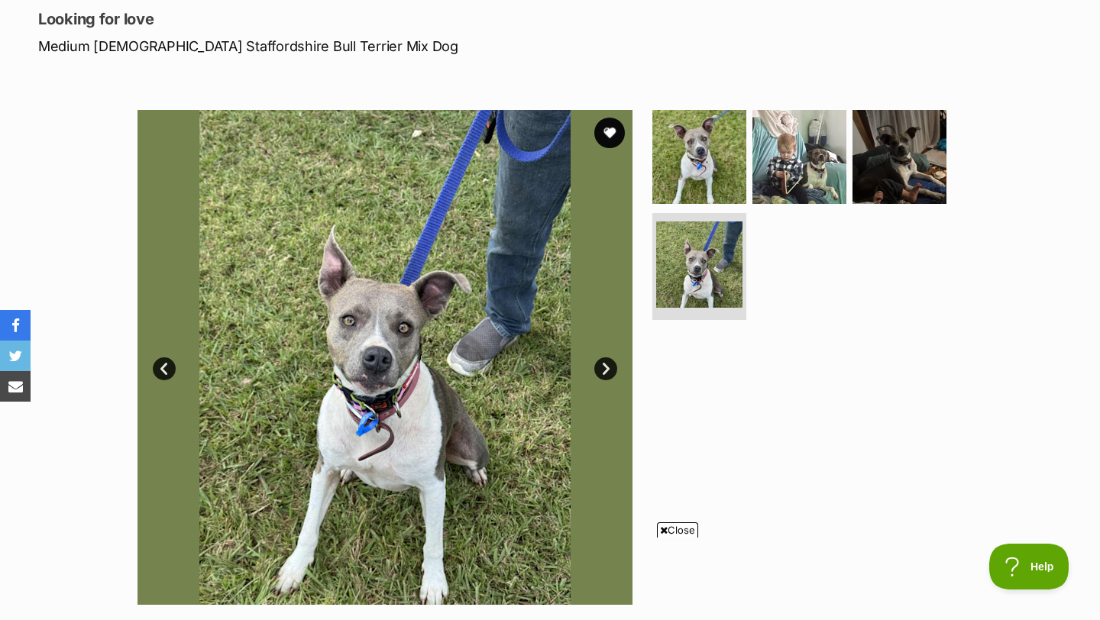
scroll to position [207, 0]
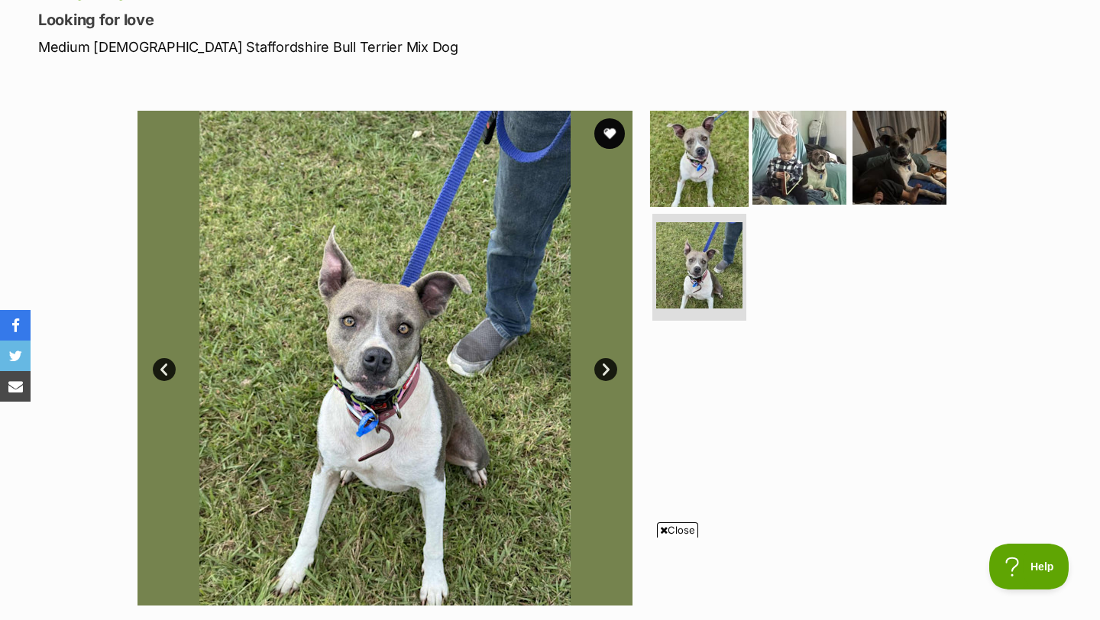
click at [710, 163] on img at bounding box center [699, 157] width 99 height 99
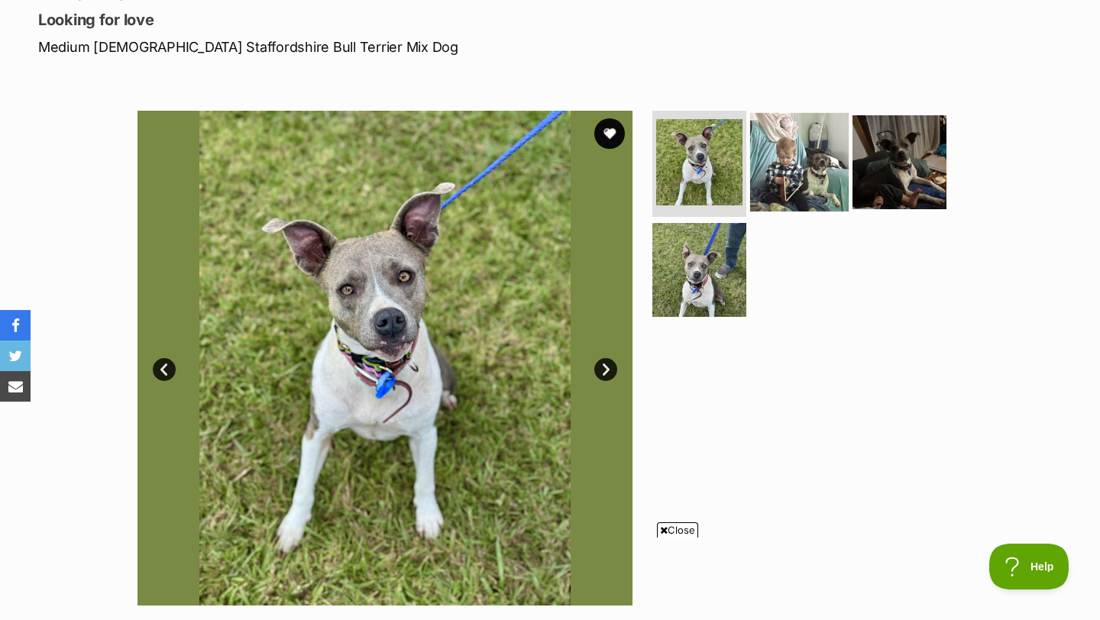
click at [797, 162] on img at bounding box center [799, 161] width 99 height 99
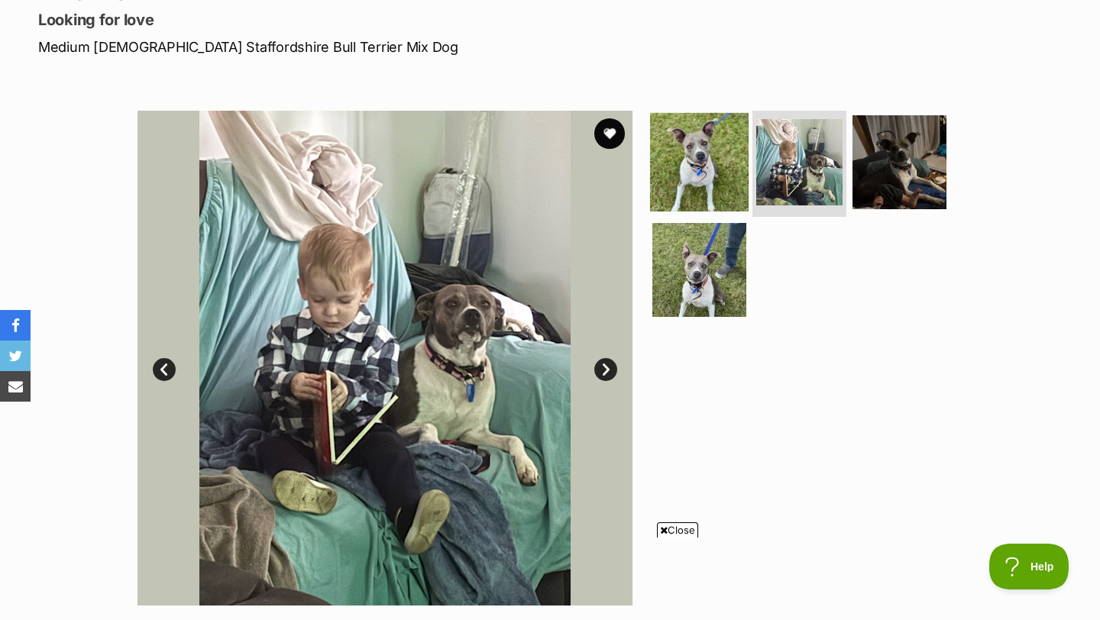
click at [700, 139] on img at bounding box center [699, 161] width 99 height 99
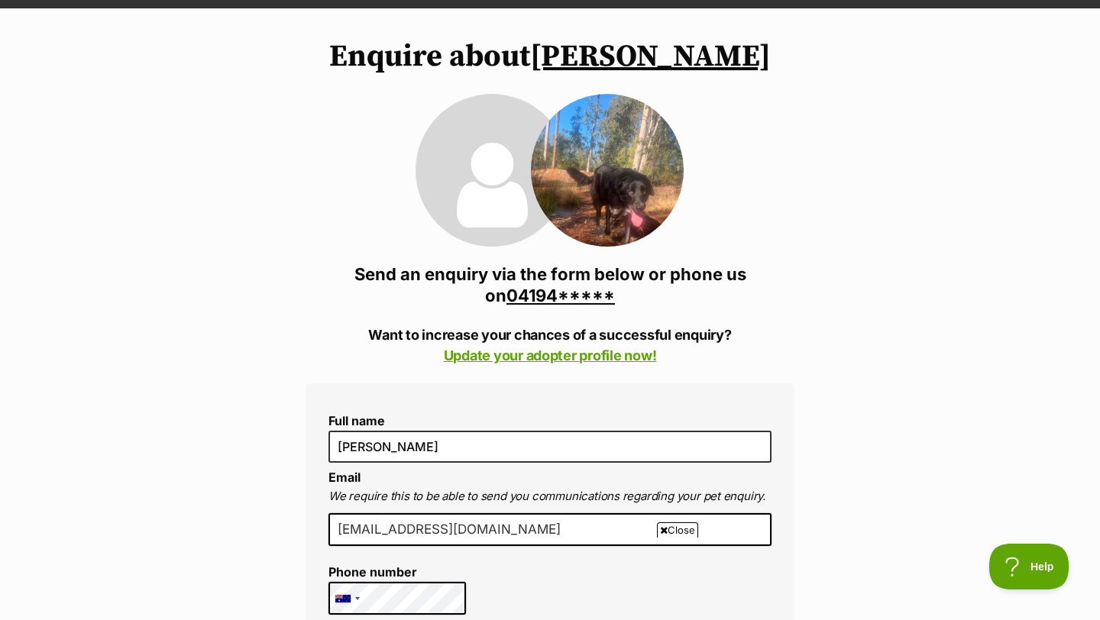
scroll to position [99, 0]
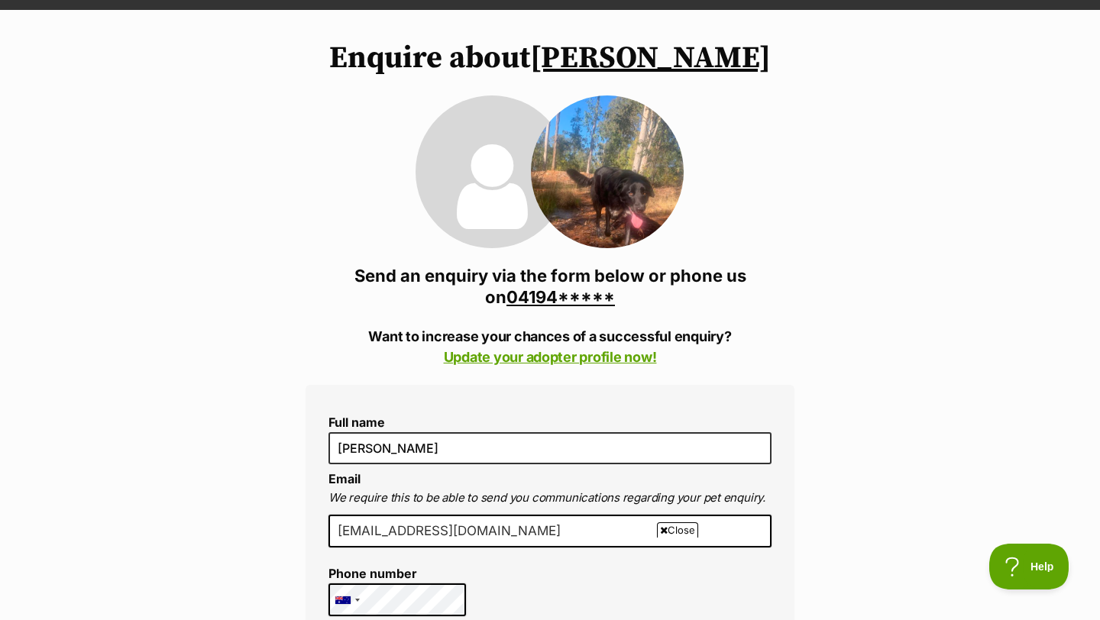
click at [553, 294] on link "04194*****" at bounding box center [560, 297] width 108 height 20
click at [572, 298] on link "0419404766" at bounding box center [560, 297] width 105 height 20
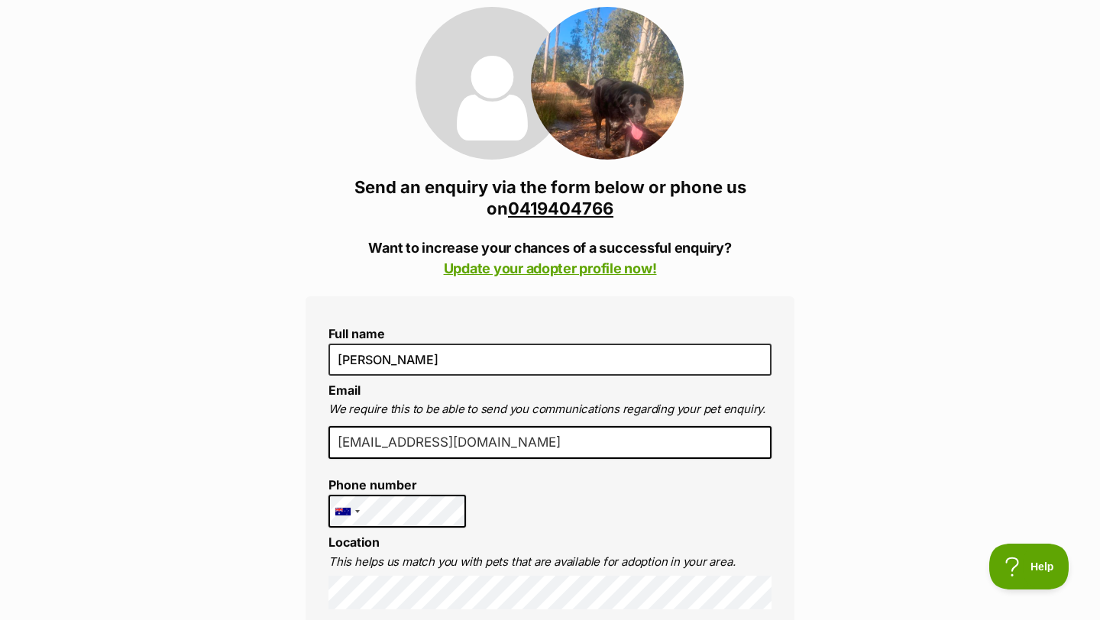
scroll to position [0, 0]
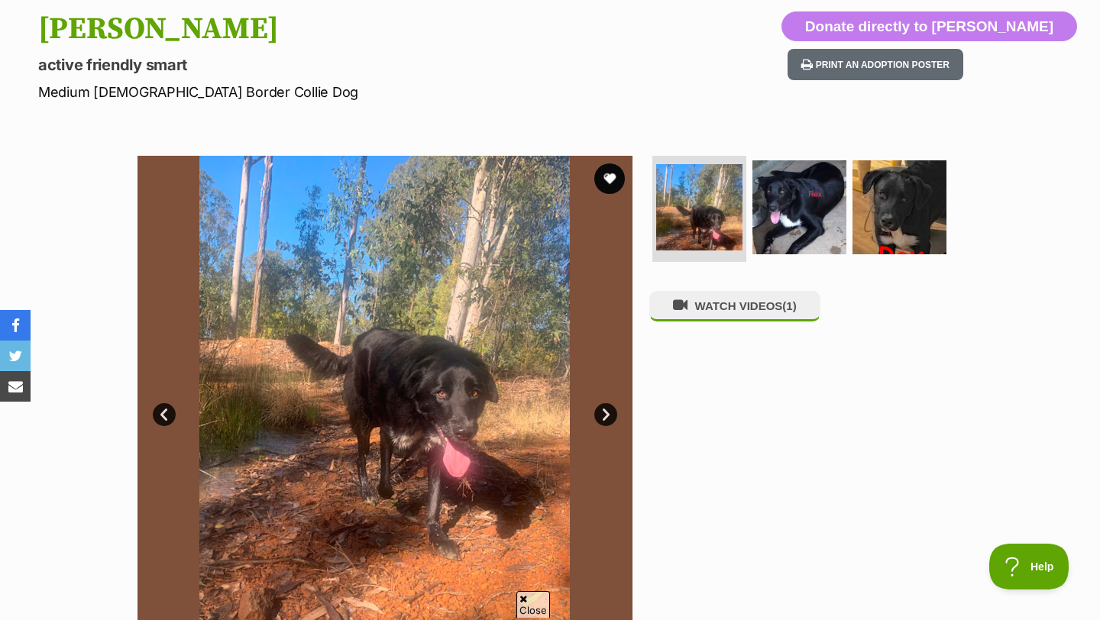
scroll to position [166, 0]
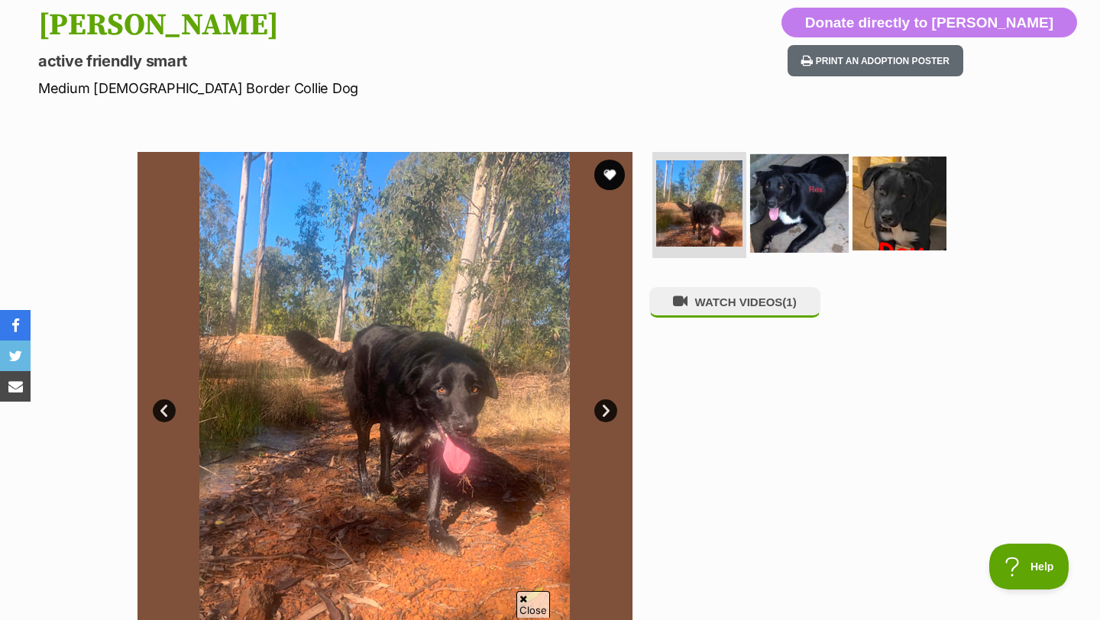
click at [803, 193] on img at bounding box center [799, 202] width 99 height 99
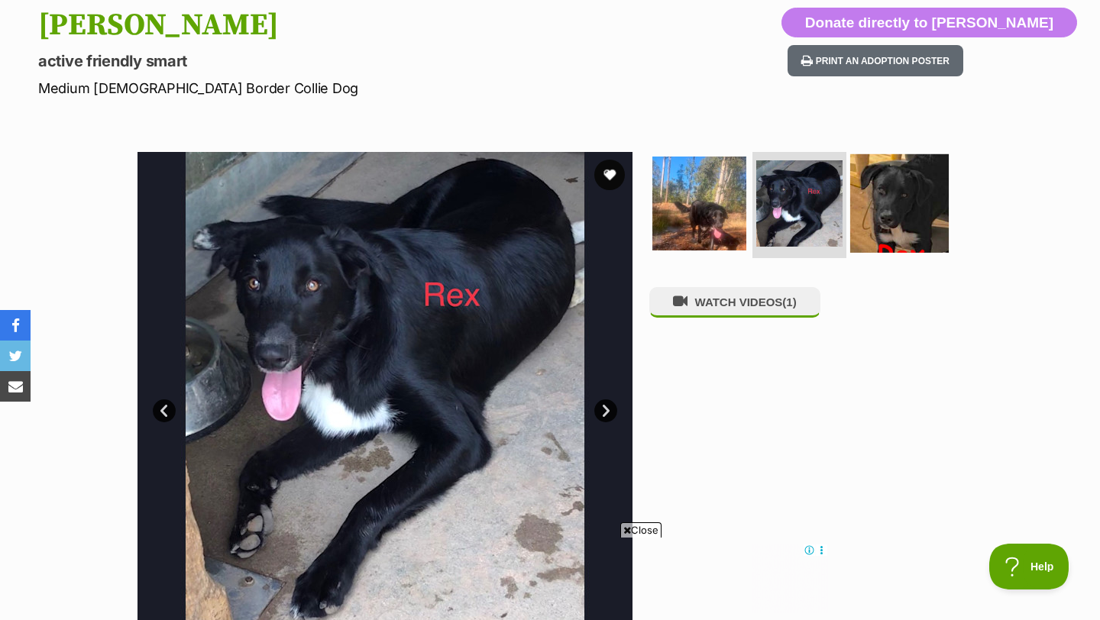
scroll to position [0, 0]
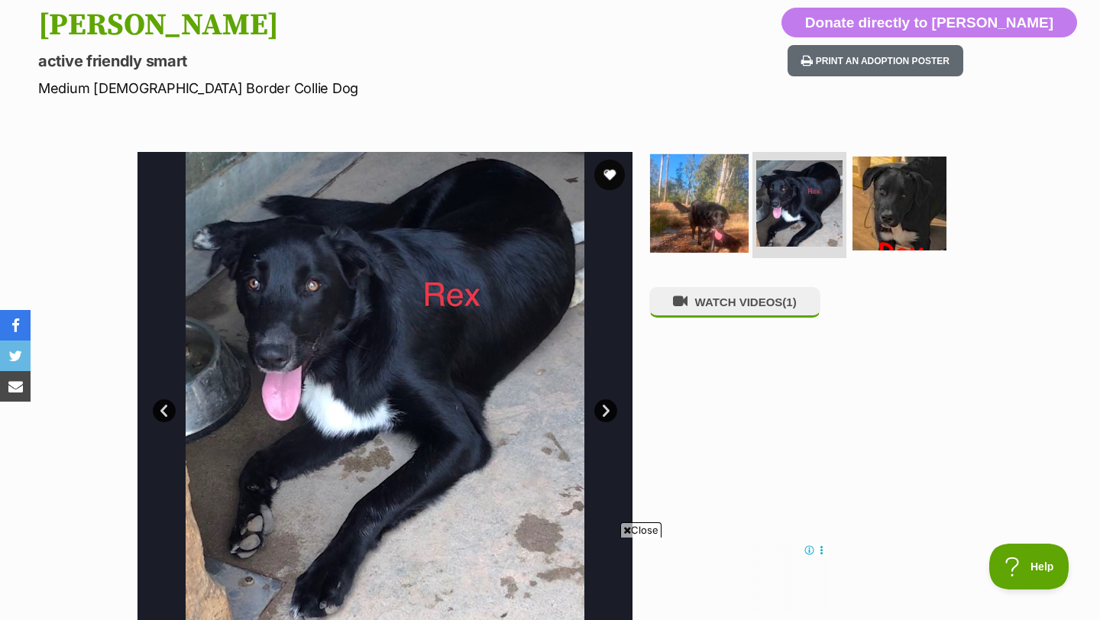
click at [703, 217] on img at bounding box center [699, 202] width 99 height 99
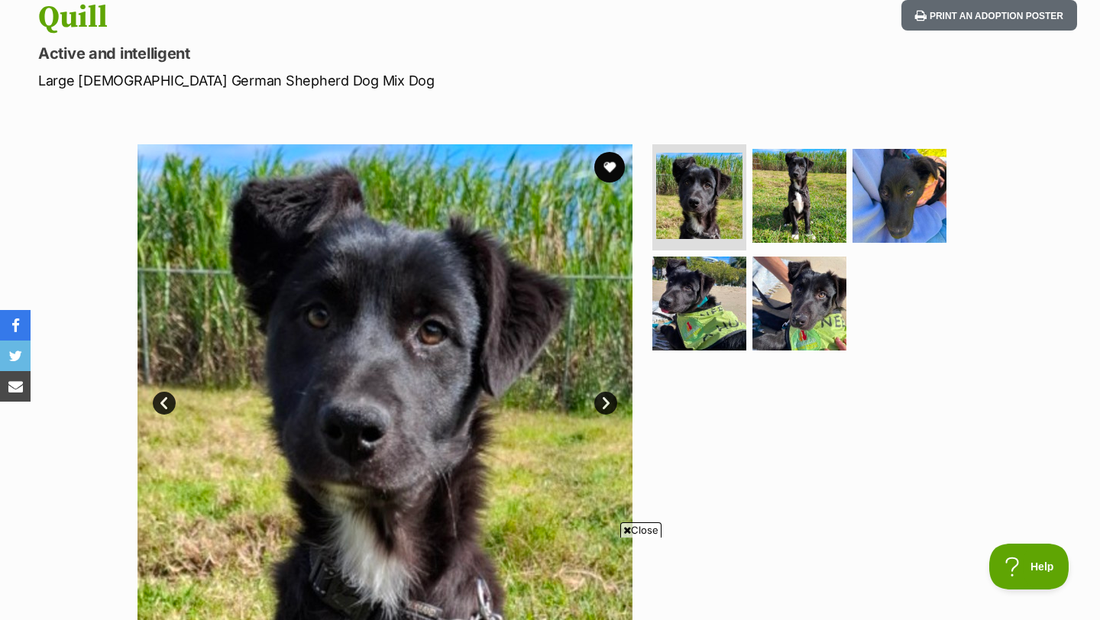
scroll to position [171, 0]
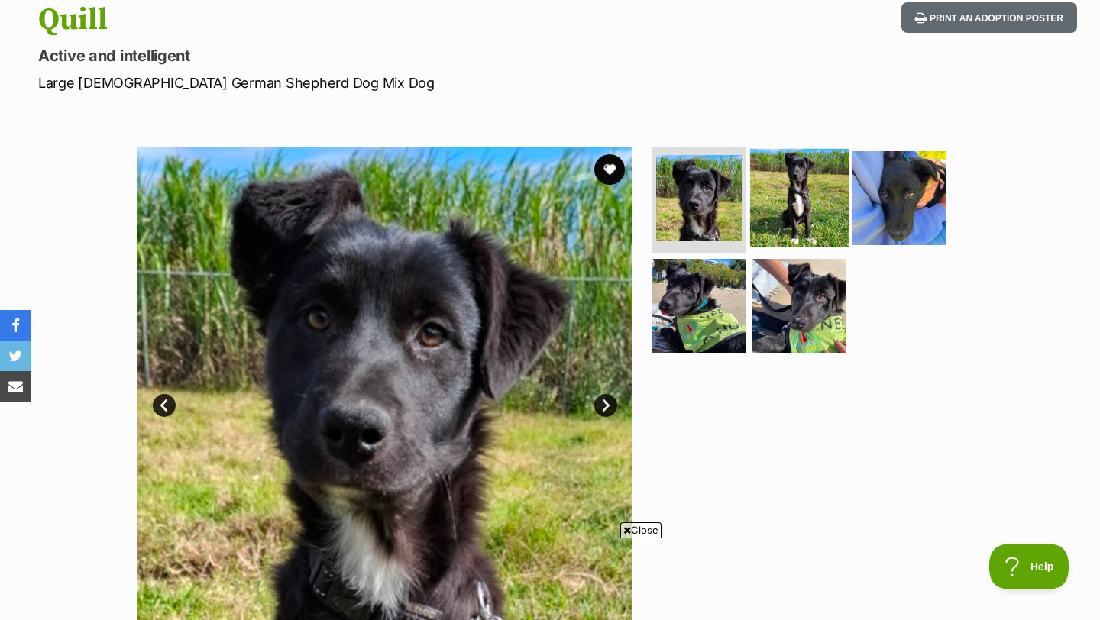
click at [804, 184] on img at bounding box center [799, 197] width 99 height 99
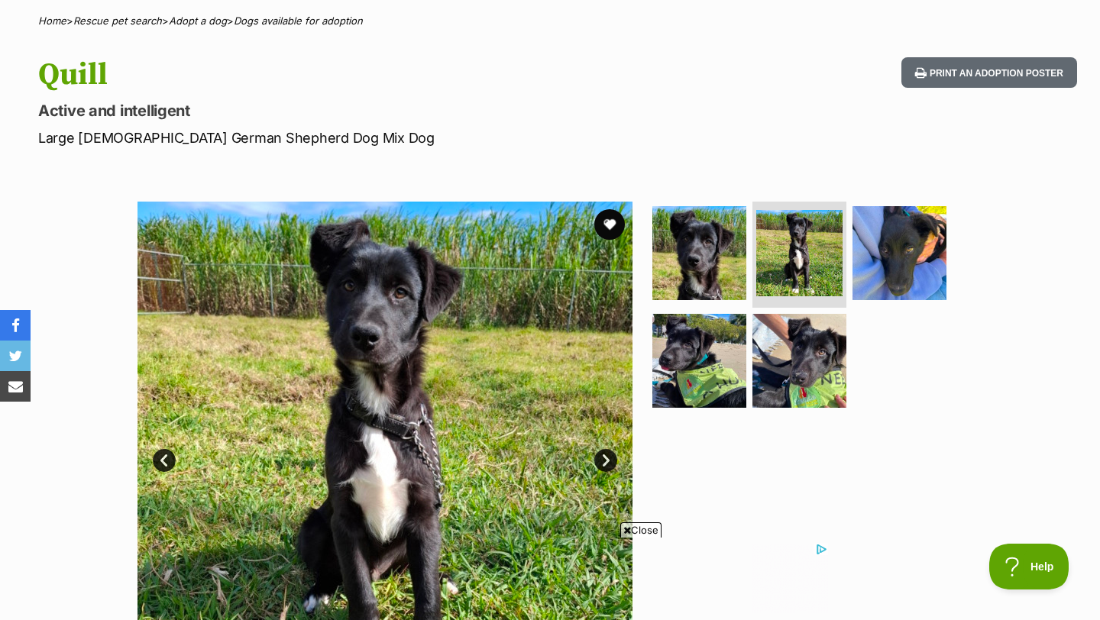
scroll to position [117, 0]
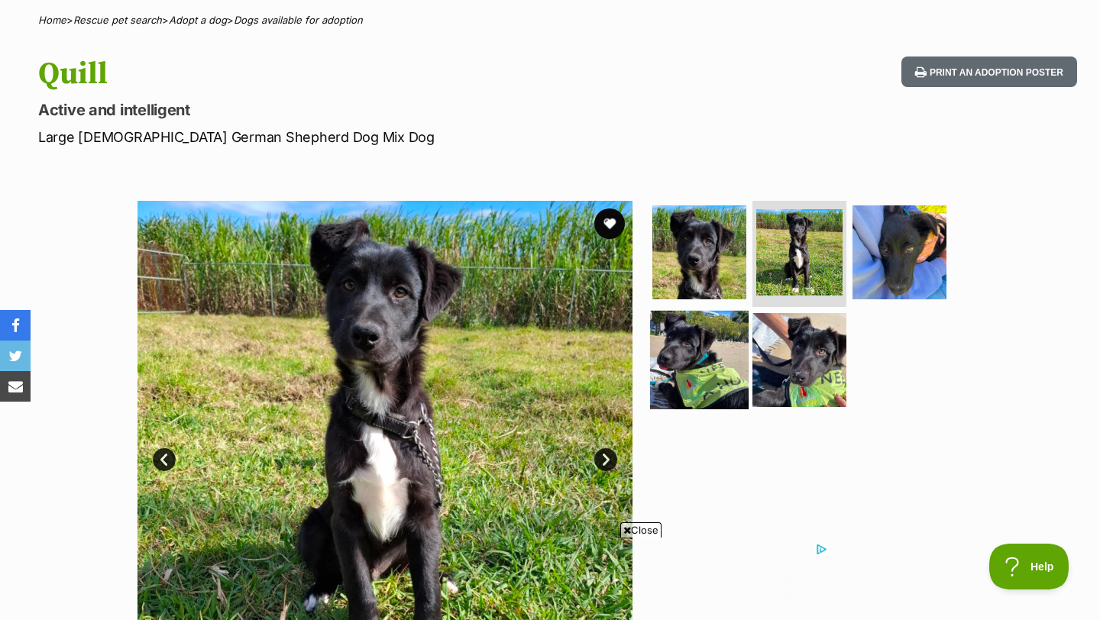
click at [675, 335] on img at bounding box center [699, 360] width 99 height 99
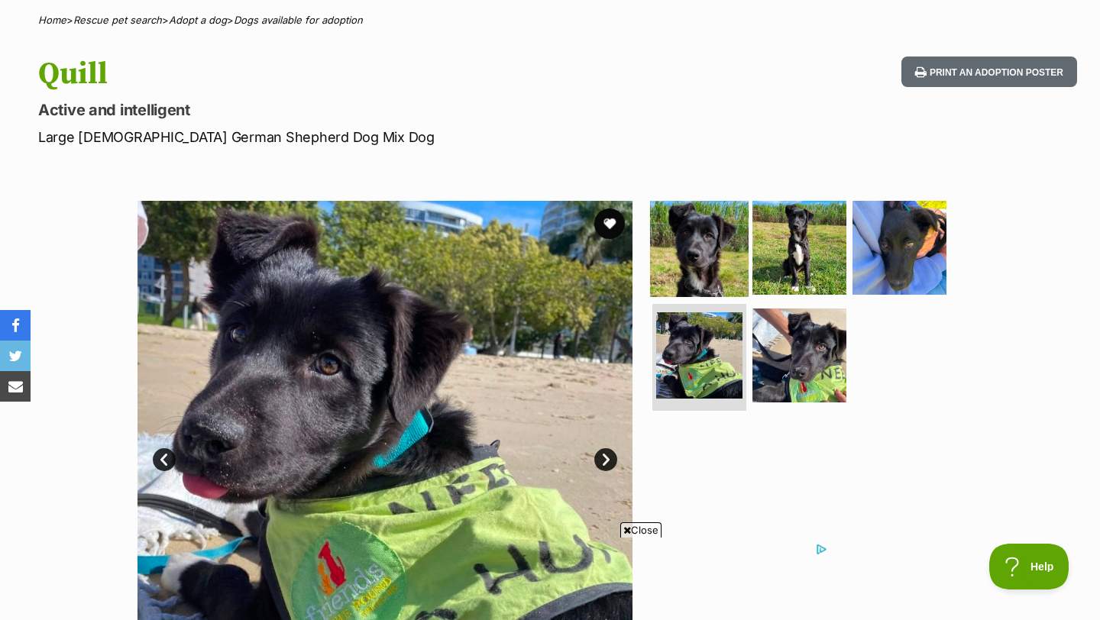
click at [710, 222] on img at bounding box center [699, 247] width 99 height 99
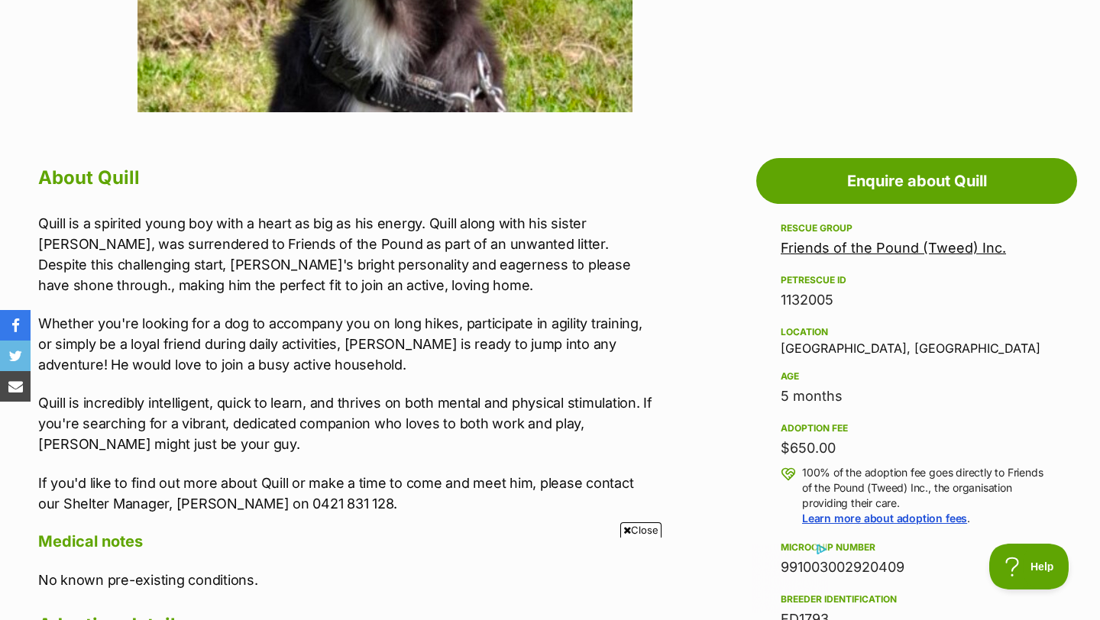
scroll to position [716, 0]
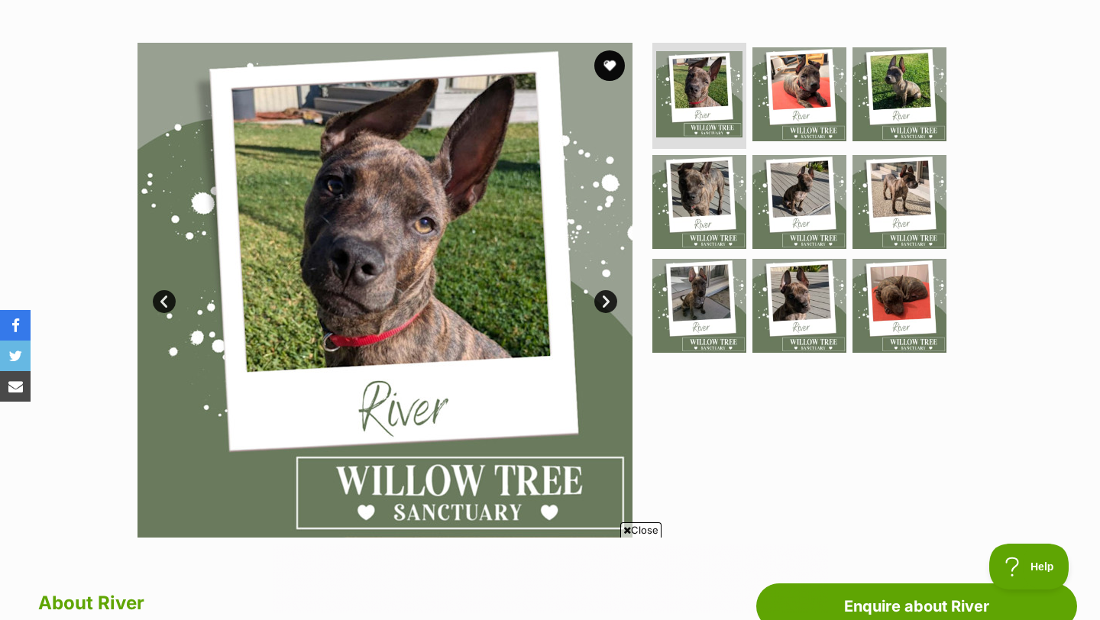
scroll to position [4, 0]
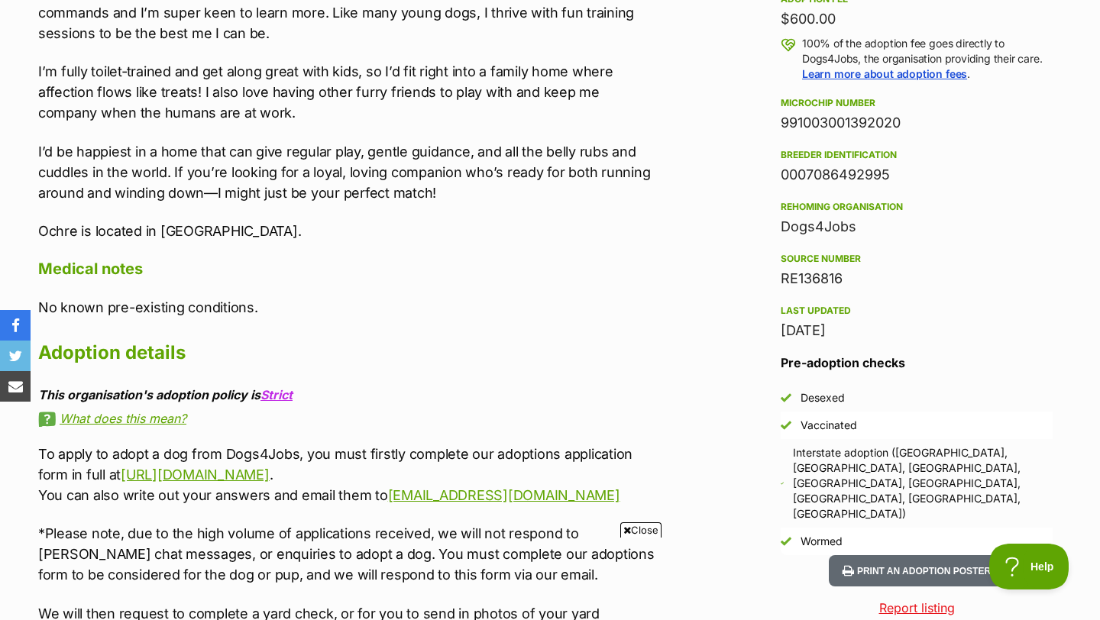
scroll to position [1188, 0]
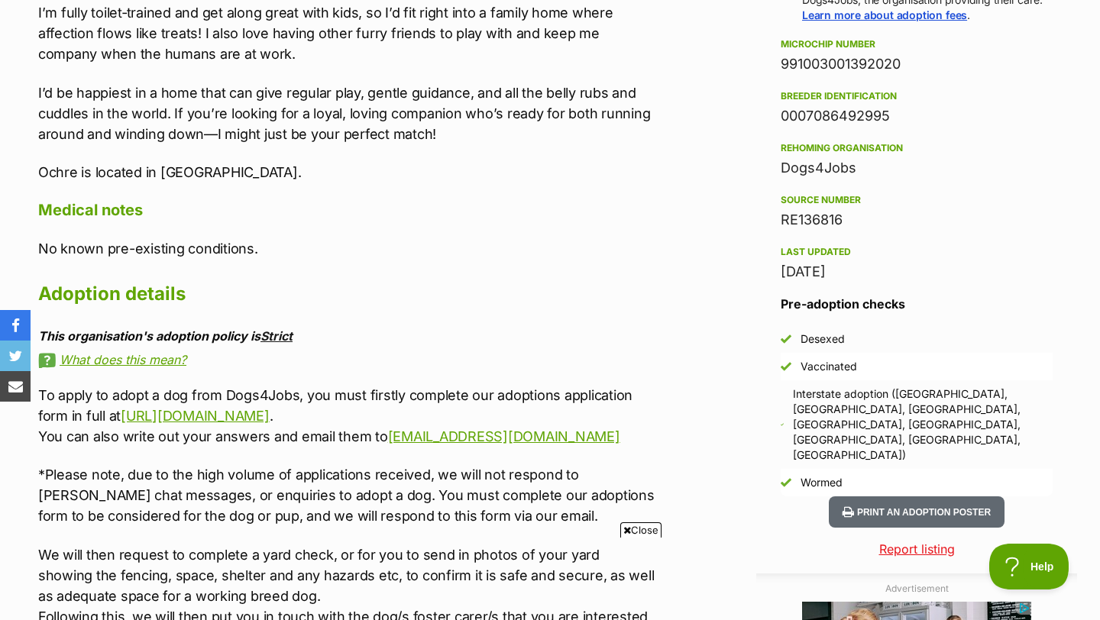
click at [277, 328] on link "Strict" at bounding box center [276, 335] width 32 height 15
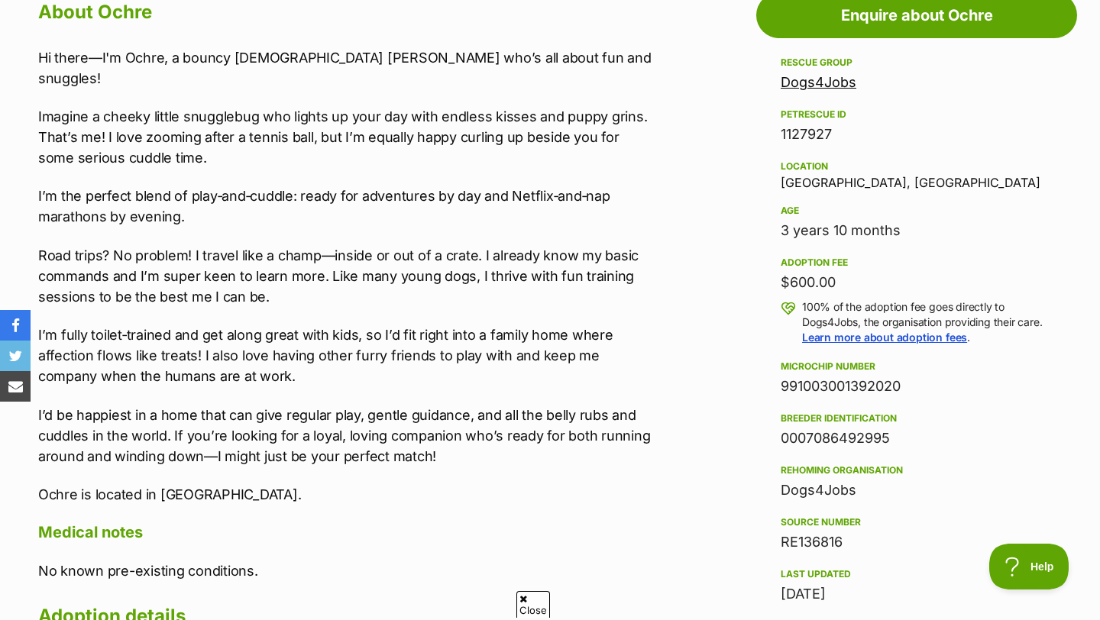
scroll to position [0, 0]
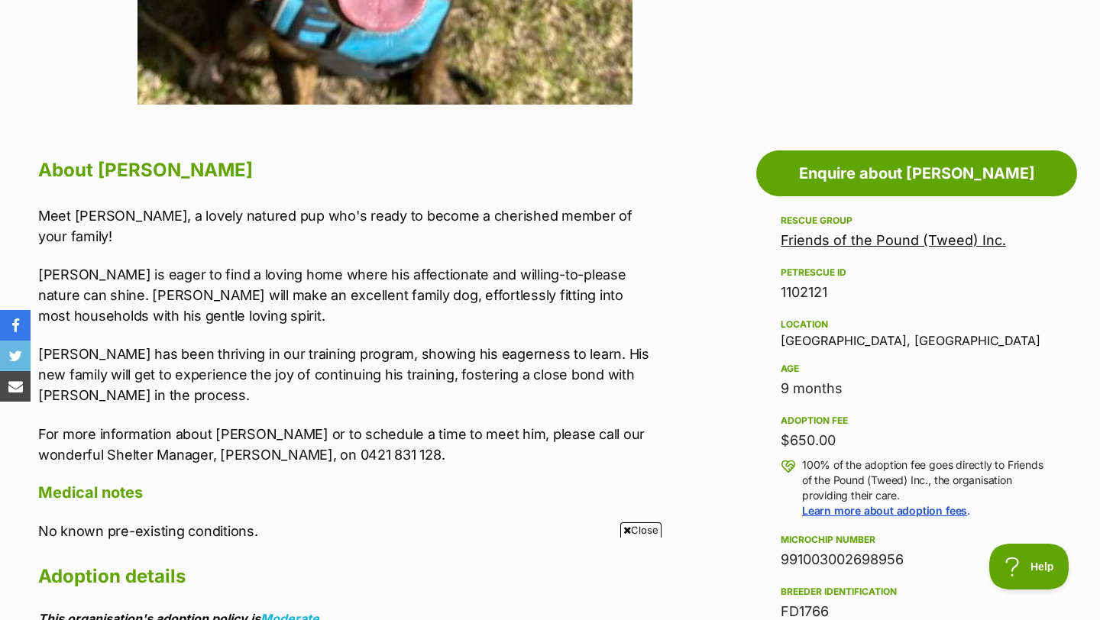
scroll to position [697, 0]
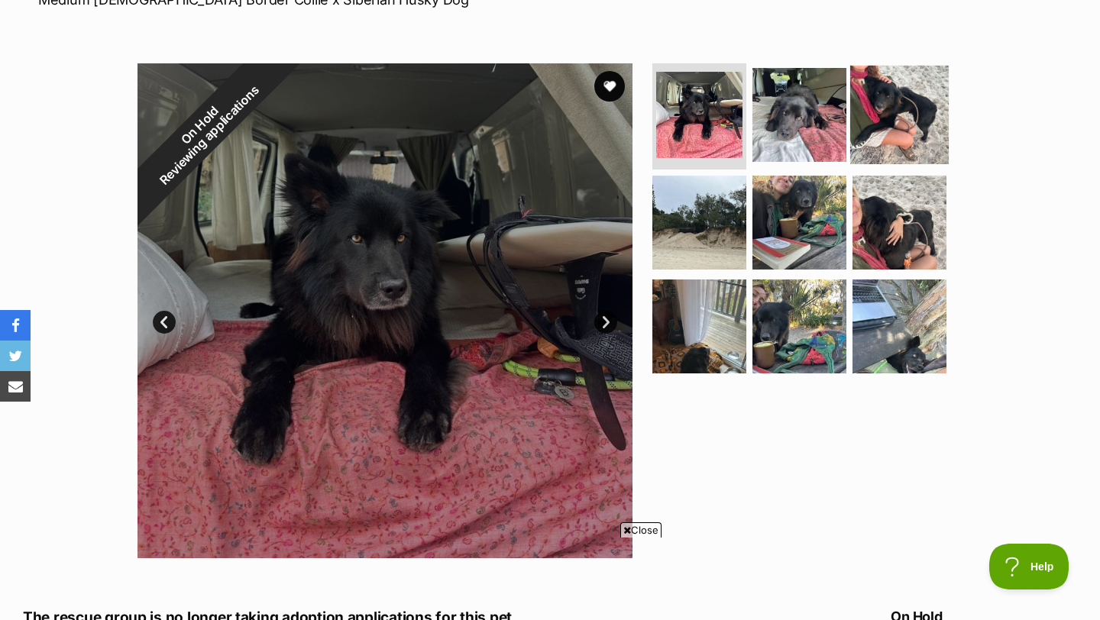
scroll to position [257, 0]
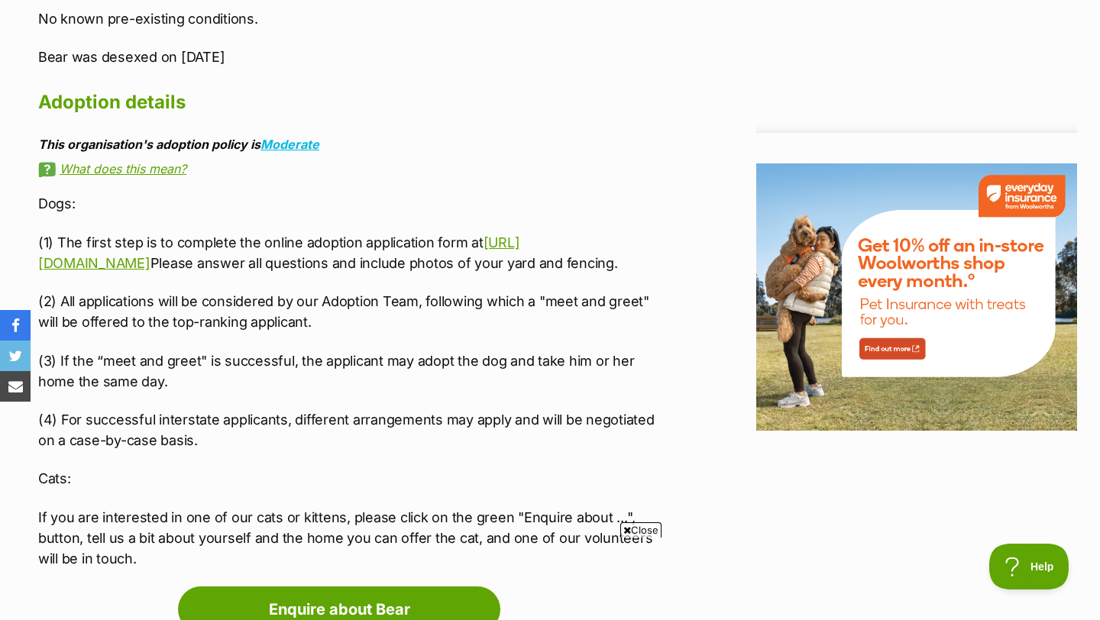
scroll to position [1898, 0]
